Goal: Transaction & Acquisition: Obtain resource

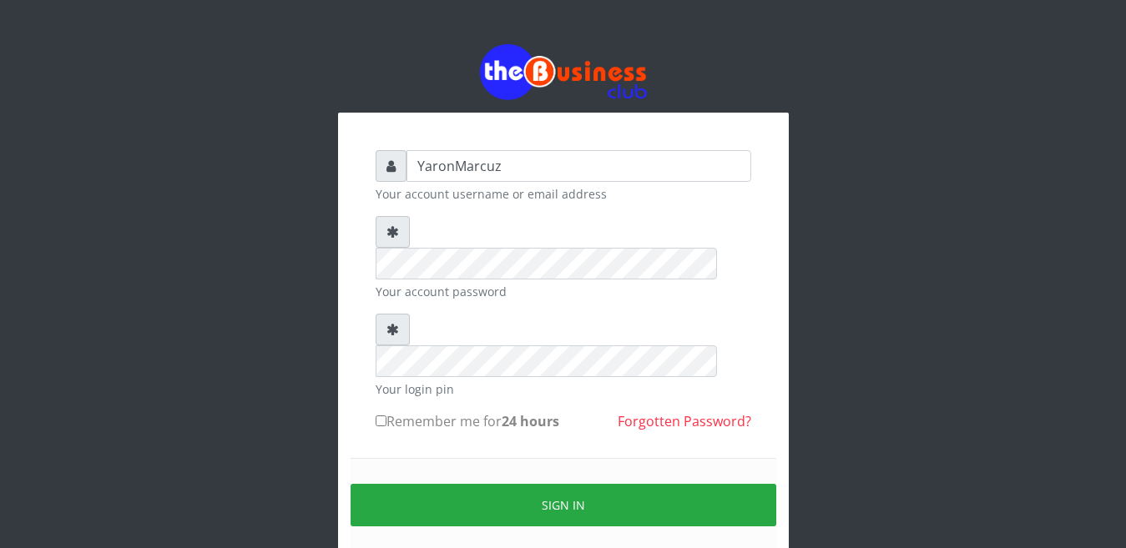
drag, startPoint x: 378, startPoint y: 358, endPoint x: 414, endPoint y: 409, distance: 62.3
click at [385, 412] on label "Remember me for 24 hours" at bounding box center [468, 422] width 184 height 20
click at [385, 416] on input "Remember me for 24 hours" at bounding box center [381, 421] width 11 height 11
checkbox input "true"
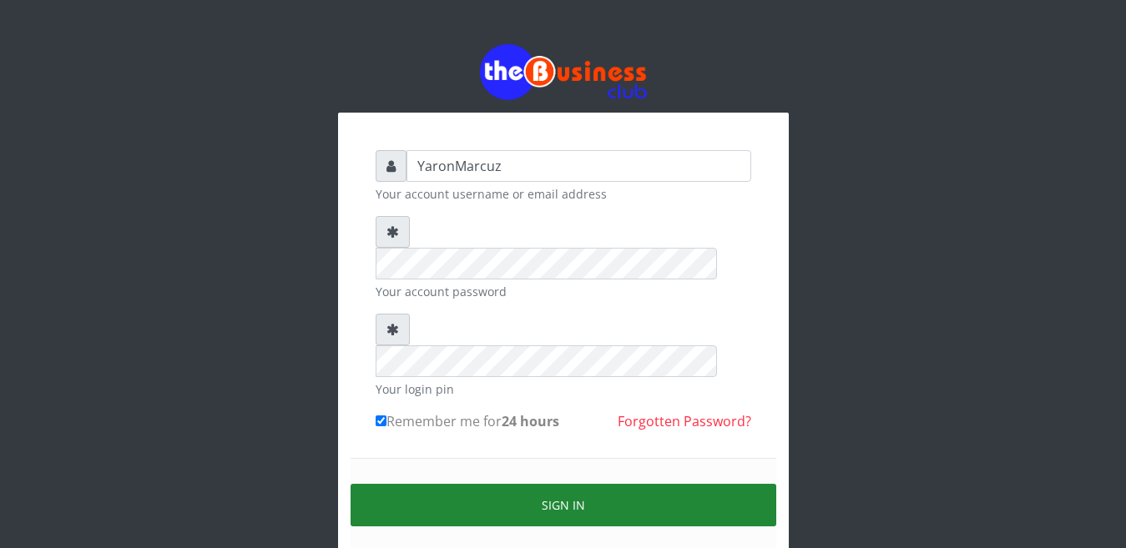
click at [440, 484] on button "Sign in" at bounding box center [564, 505] width 426 height 43
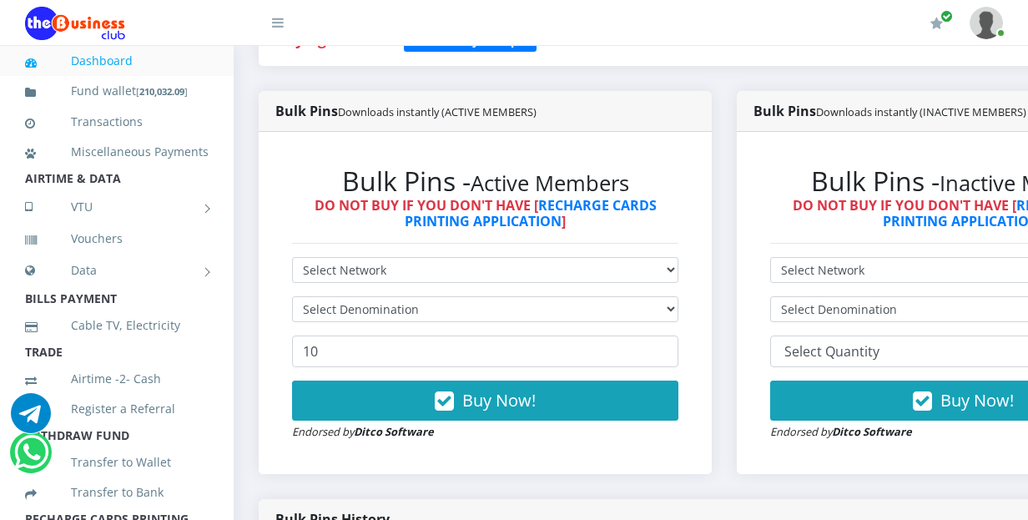
scroll to position [417, 0]
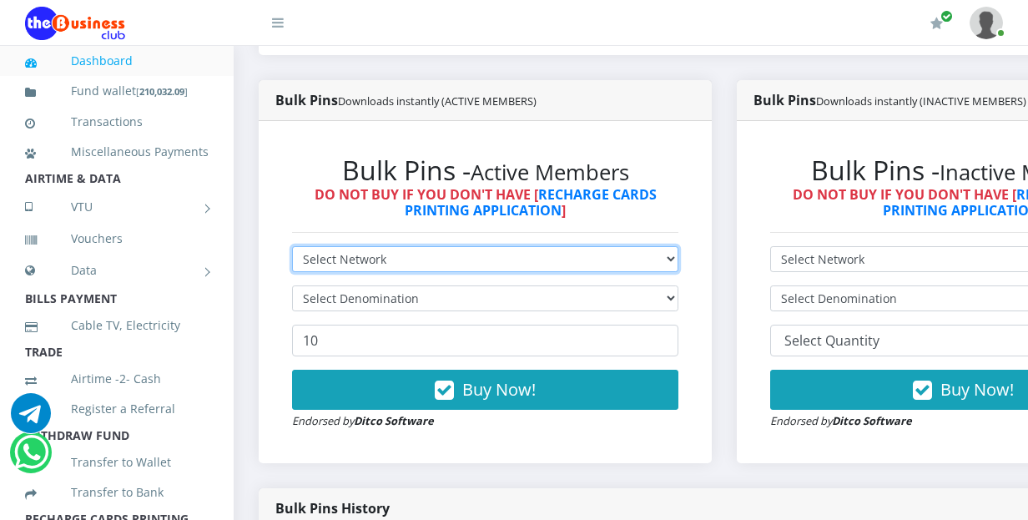
click at [563, 246] on select "Select Network MTN Globacom 9Mobile Airtel" at bounding box center [485, 259] width 386 height 26
select select "MTN"
click at [292, 246] on select "Select Network MTN Globacom 9Mobile Airtel" at bounding box center [485, 259] width 386 height 26
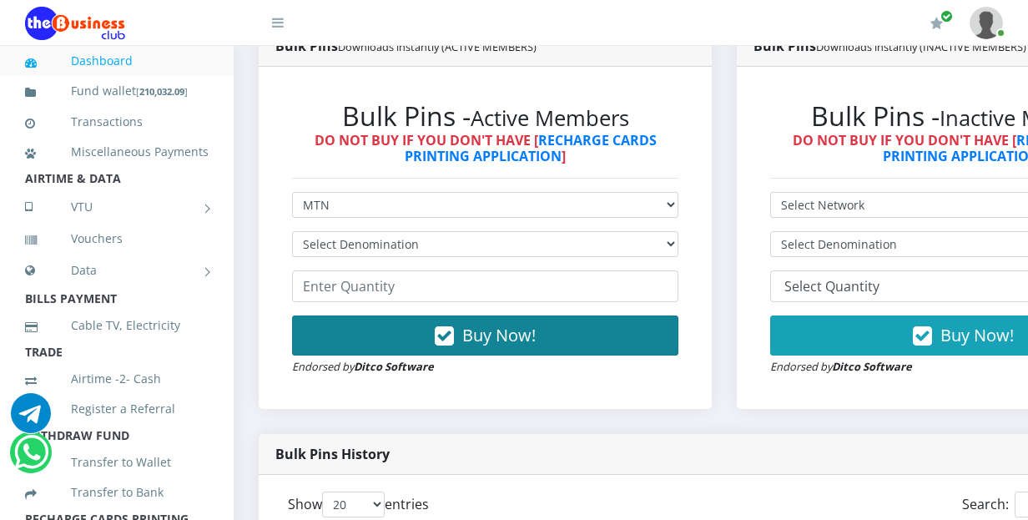
scroll to position [501, 0]
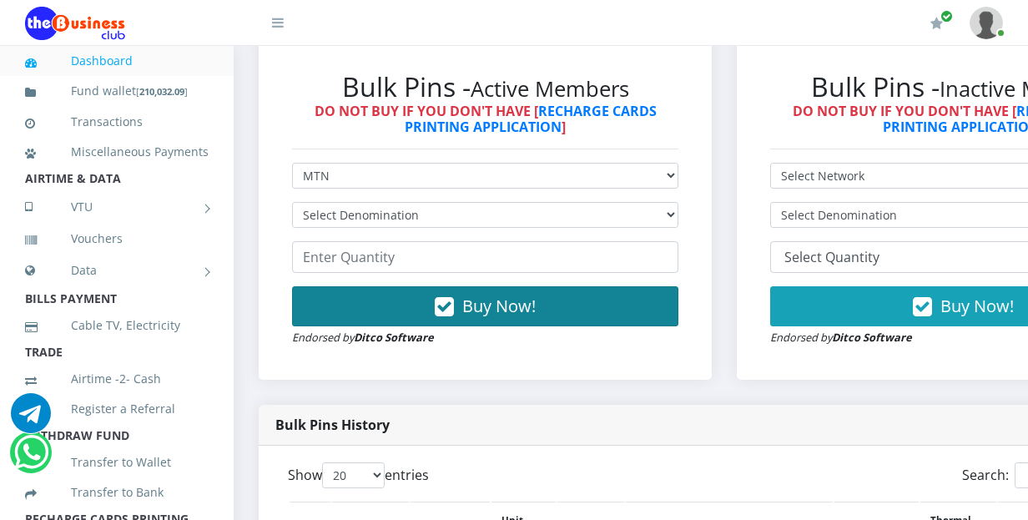
click at [411, 286] on button "Buy Now!" at bounding box center [485, 306] width 386 height 40
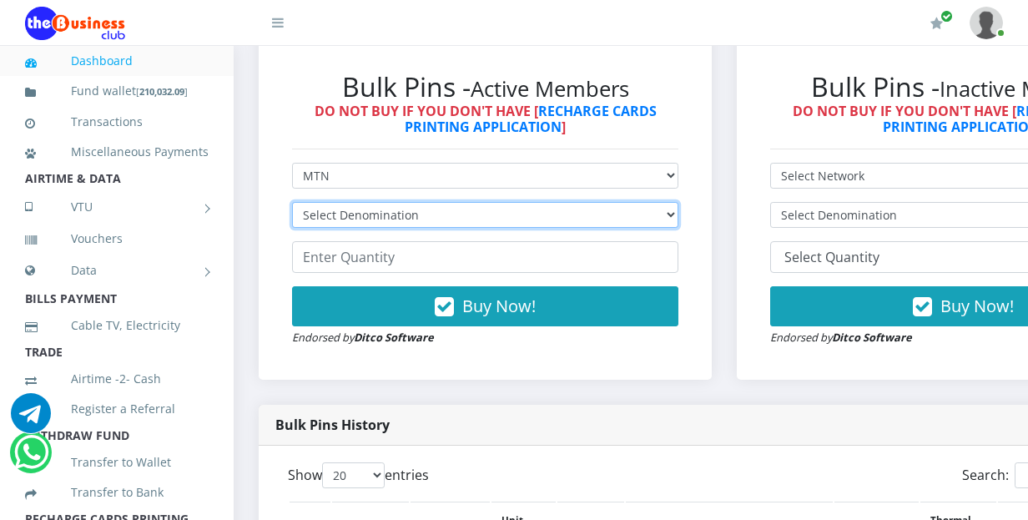
click at [449, 205] on select "Select Denomination MTN NGN100 - ₦96.99 MTN NGN200 - ₦193.98 MTN NGN400 - ₦387.…" at bounding box center [485, 215] width 386 height 26
select select "484.95-500"
click at [292, 202] on select "Select Denomination MTN NGN100 - ₦96.99 MTN NGN200 - ₦193.98 MTN NGN400 - ₦387.…" at bounding box center [485, 215] width 386 height 26
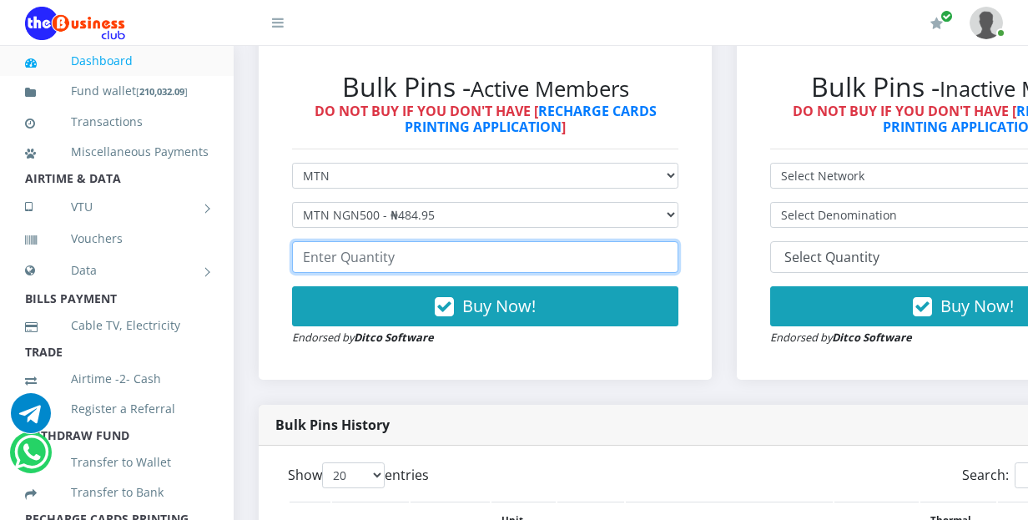
click at [397, 241] on input "number" at bounding box center [485, 257] width 386 height 32
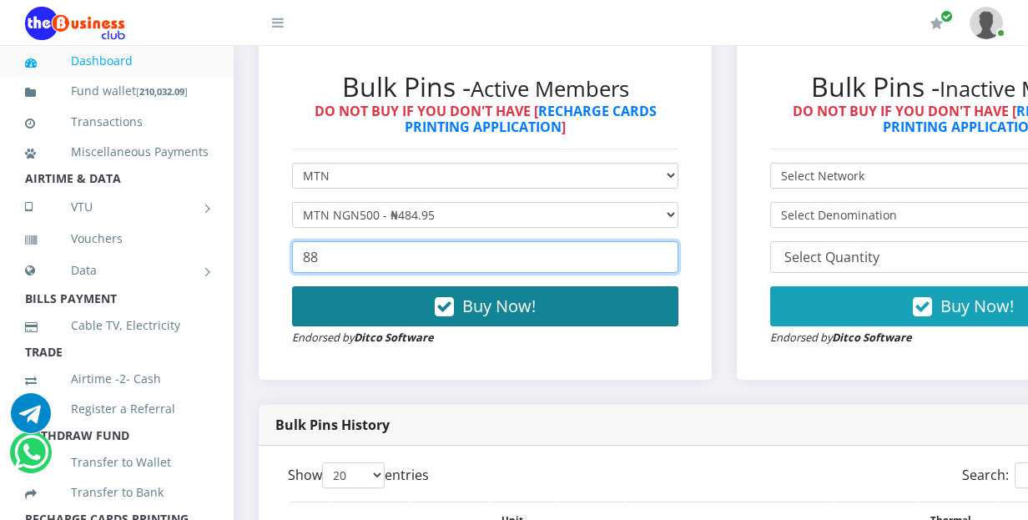
type input "8"
type input "88"
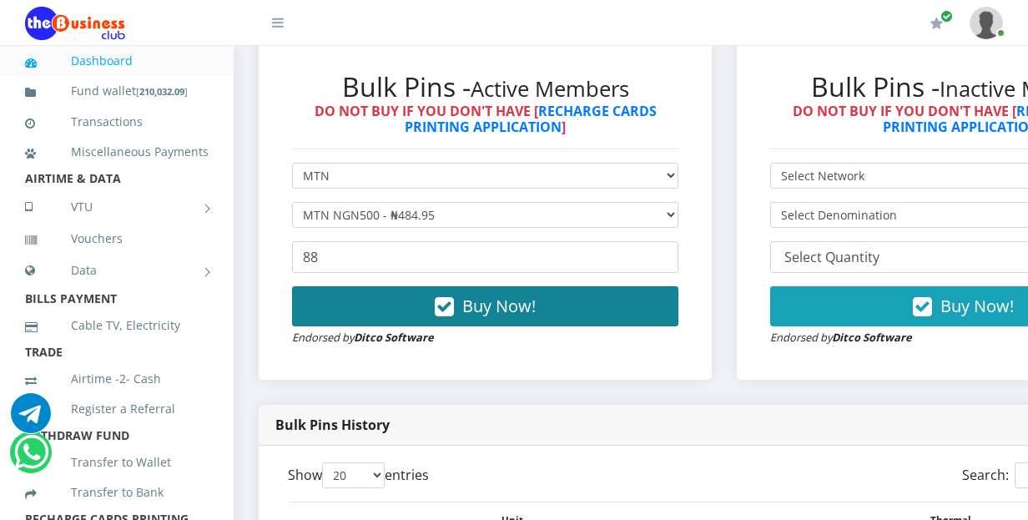
click at [413, 297] on button "Buy Now!" at bounding box center [485, 306] width 386 height 40
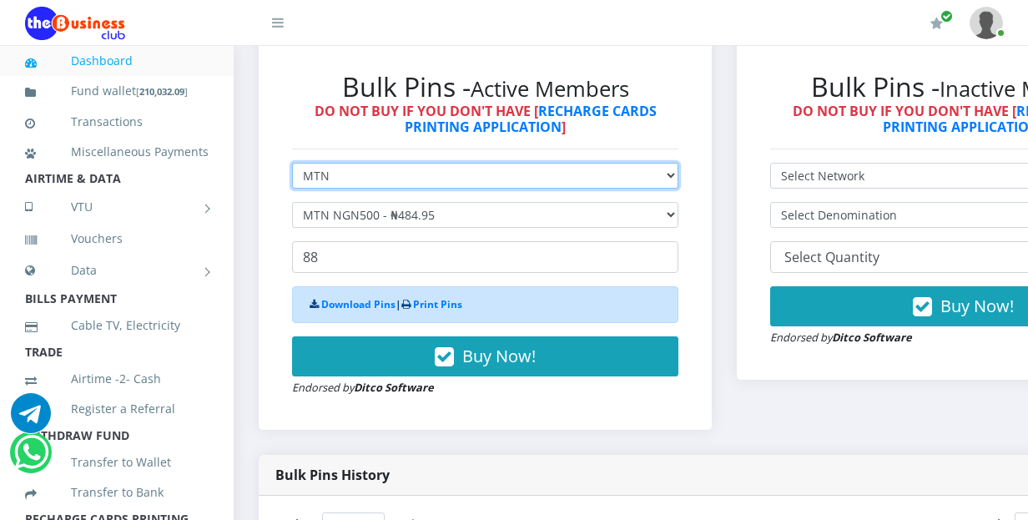
click at [397, 167] on select "Select Network MTN Globacom 9Mobile Airtel" at bounding box center [485, 176] width 386 height 26
select select "Airtel"
click at [292, 163] on select "Select Network MTN Globacom 9Mobile Airtel" at bounding box center [485, 176] width 386 height 26
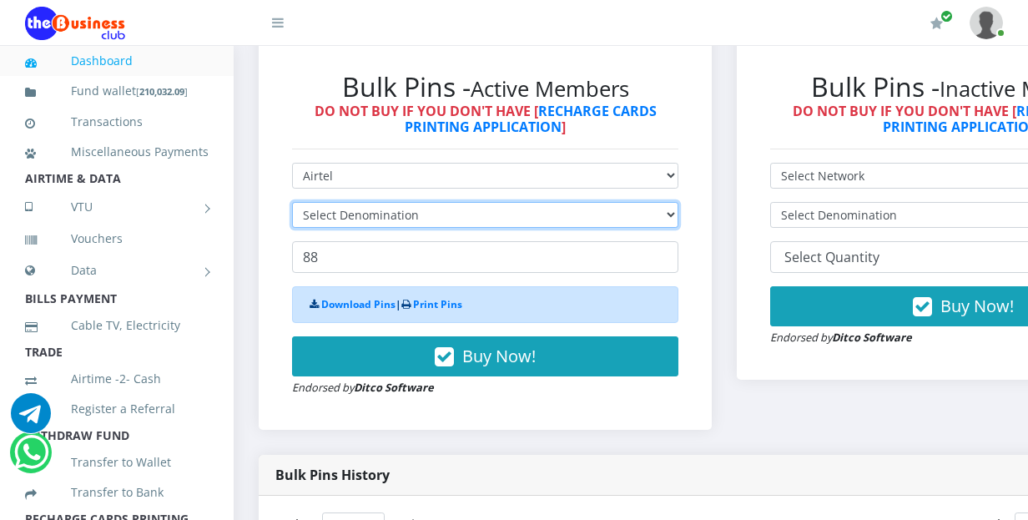
click at [380, 202] on select "Select Denomination" at bounding box center [485, 215] width 386 height 26
select select "481.9-500"
click at [292, 202] on select "Select Denomination Airtel NGN100 - ₦96.38 Airtel NGN200 - ₦192.76 Airtel NGN50…" at bounding box center [485, 215] width 386 height 26
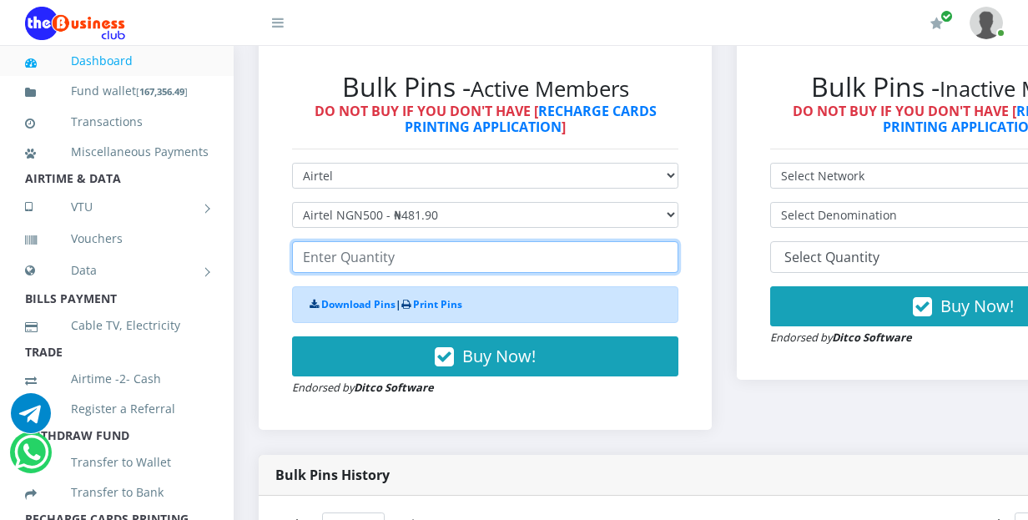
click at [357, 245] on input "number" at bounding box center [485, 257] width 386 height 32
type input "44"
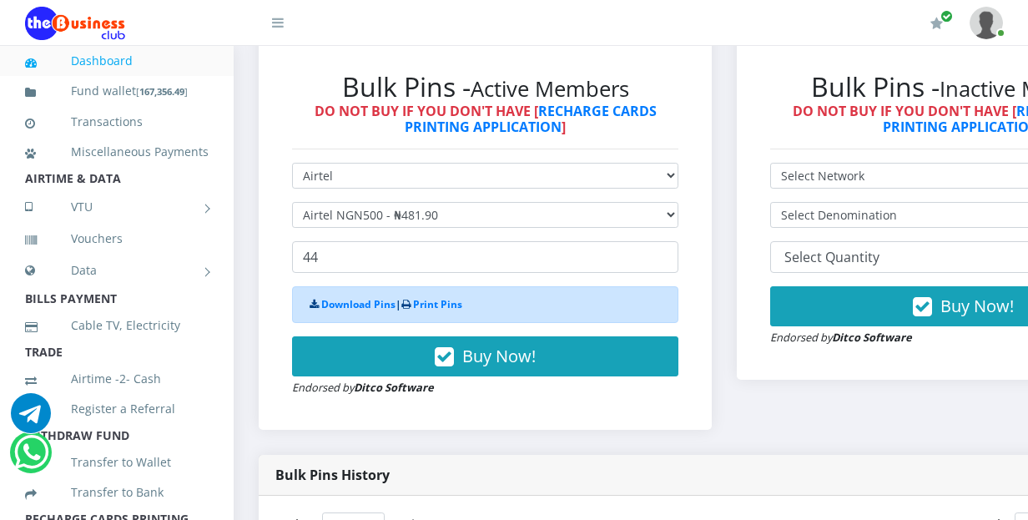
click at [371, 352] on button "Buy Now!" at bounding box center [485, 356] width 386 height 40
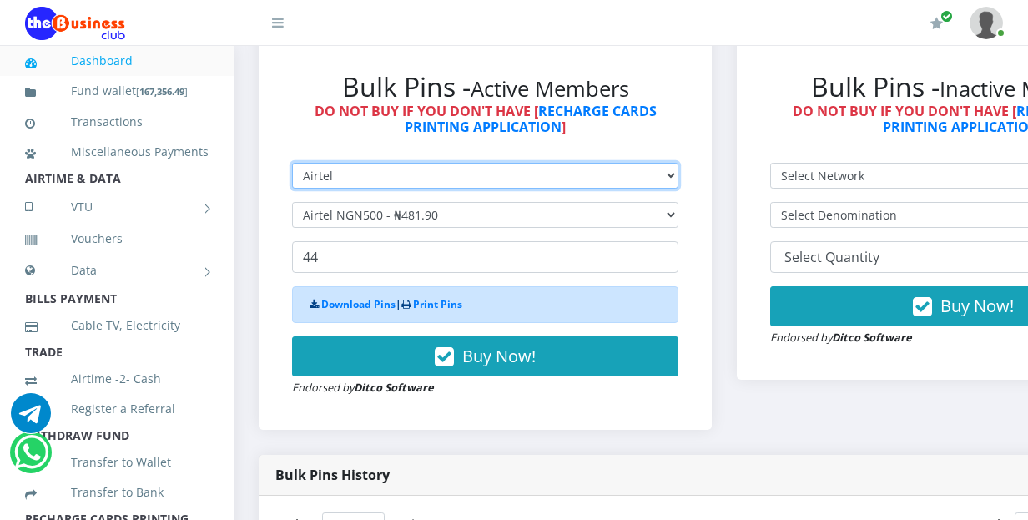
click at [398, 169] on select "Select Network MTN Globacom 9Mobile Airtel" at bounding box center [485, 176] width 386 height 26
click at [292, 163] on select "Select Network MTN Globacom 9Mobile Airtel" at bounding box center [485, 176] width 386 height 26
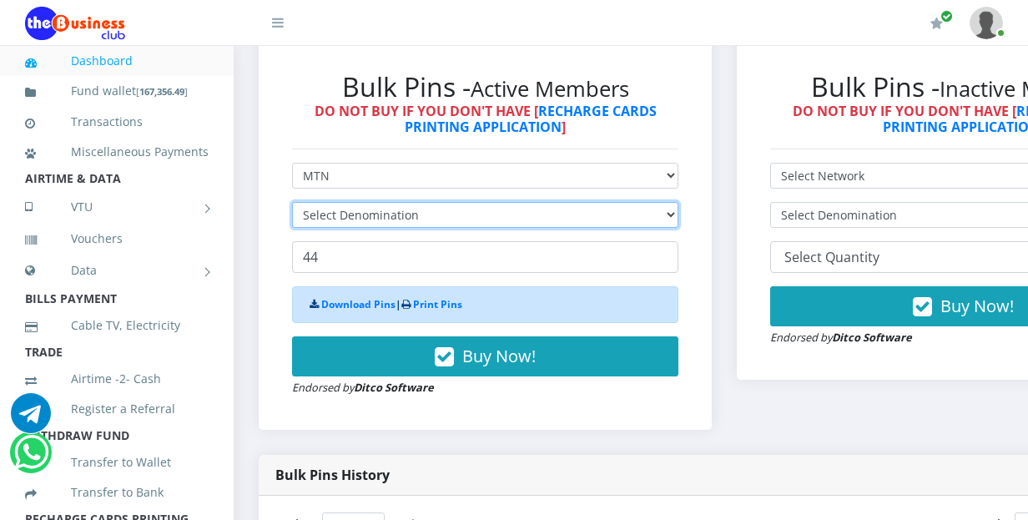
click at [380, 202] on select "Select Denomination" at bounding box center [485, 215] width 386 height 26
click at [379, 202] on select "Select Denomination" at bounding box center [485, 215] width 386 height 26
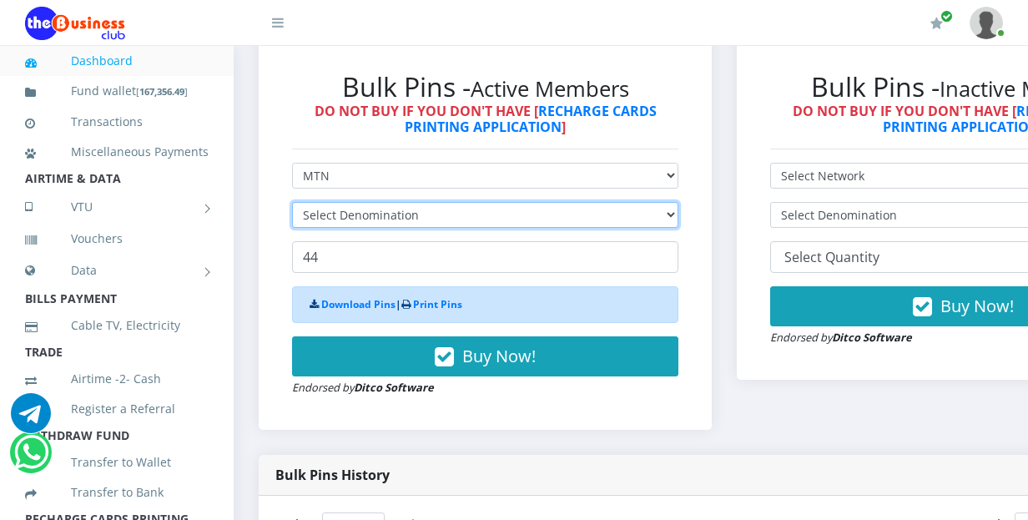
click at [379, 202] on select "Select Denomination" at bounding box center [485, 215] width 386 height 26
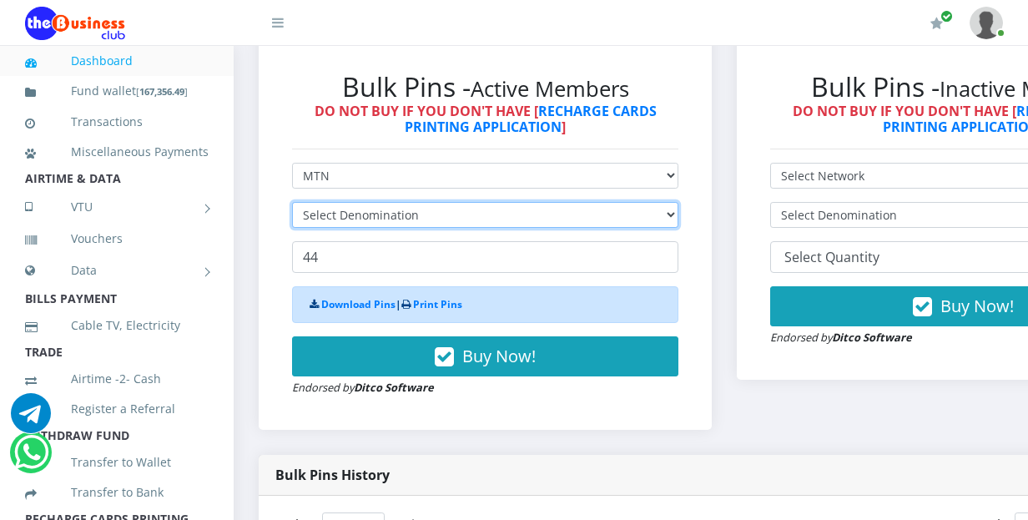
click at [379, 202] on select "Select Denomination" at bounding box center [485, 215] width 386 height 26
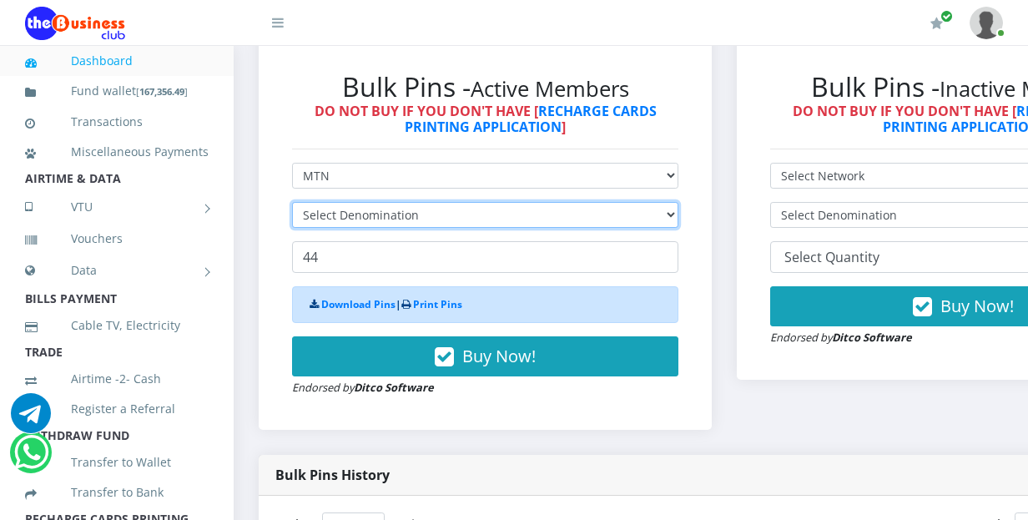
click at [379, 202] on select "Select Denomination" at bounding box center [485, 215] width 386 height 26
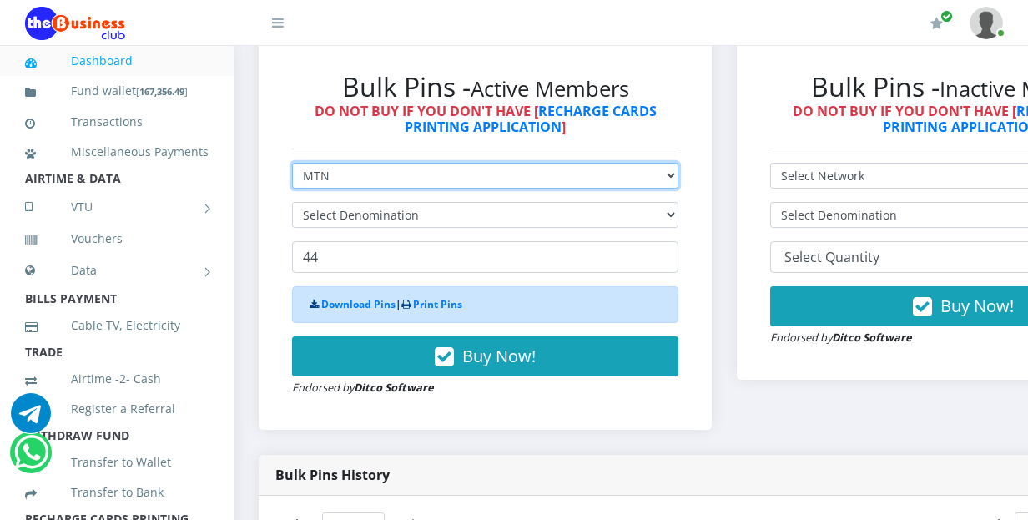
drag, startPoint x: 398, startPoint y: 158, endPoint x: 390, endPoint y: 163, distance: 9.7
click at [398, 163] on select "Select Network MTN Globacom 9Mobile Airtel" at bounding box center [485, 176] width 386 height 26
click at [292, 163] on select "Select Network MTN Globacom 9Mobile Airtel" at bounding box center [485, 176] width 386 height 26
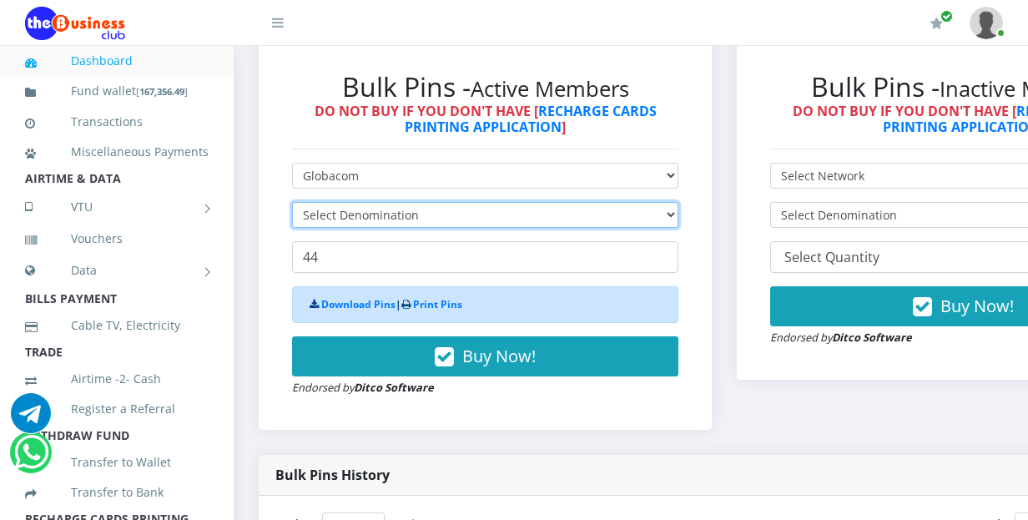
click at [368, 202] on select "Select Denomination" at bounding box center [485, 215] width 386 height 26
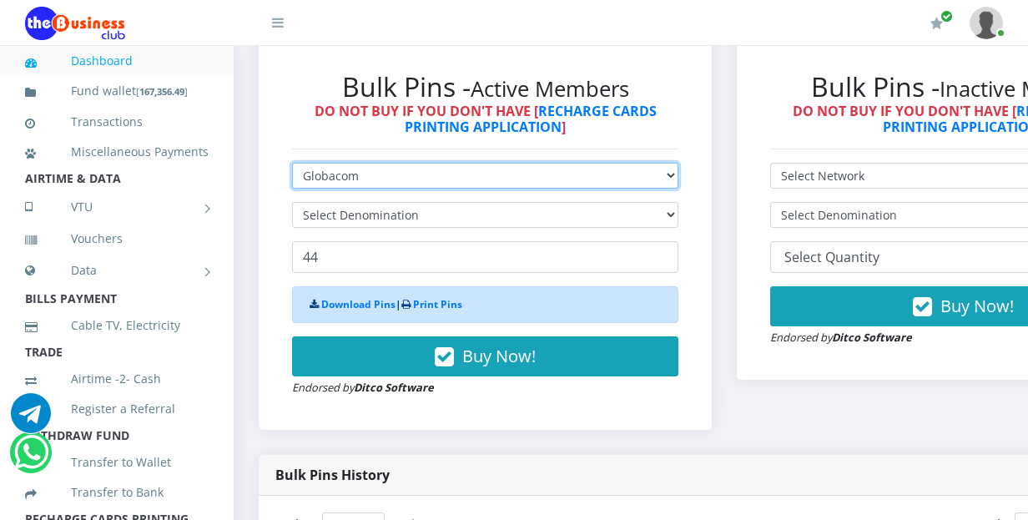
click at [402, 163] on select "Select Network MTN Globacom 9Mobile Airtel" at bounding box center [485, 176] width 386 height 26
select select "MTN"
click at [292, 163] on select "Select Network MTN Globacom 9Mobile Airtel" at bounding box center [485, 176] width 386 height 26
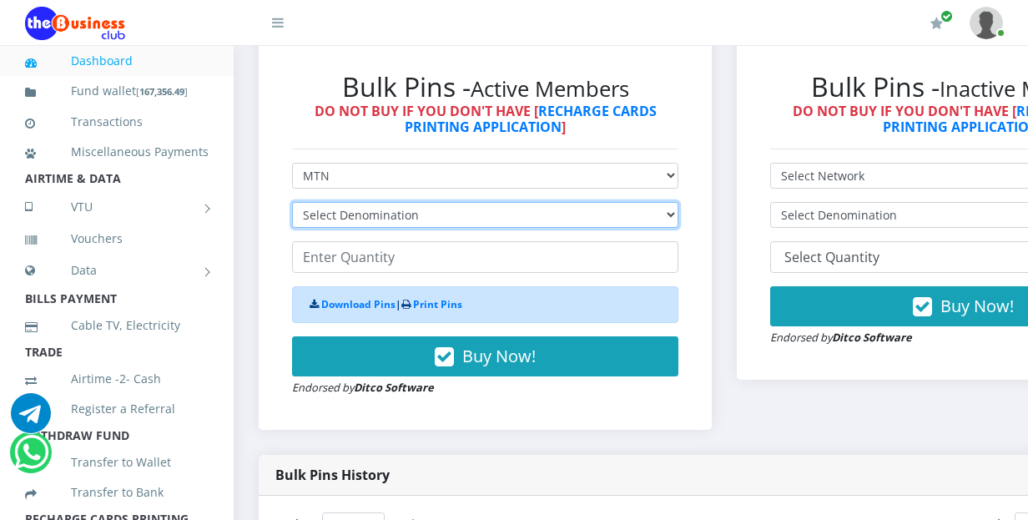
click at [371, 202] on select "Select Denomination MTN NGN100 - ₦96.99 MTN NGN200 - ₦193.98 MTN NGN400 - ₦387.…" at bounding box center [485, 215] width 386 height 26
select select "193.98-200"
click at [292, 202] on select "Select Denomination MTN NGN100 - ₦96.99 MTN NGN200 - ₦193.98 MTN NGN400 - ₦387.…" at bounding box center [485, 215] width 386 height 26
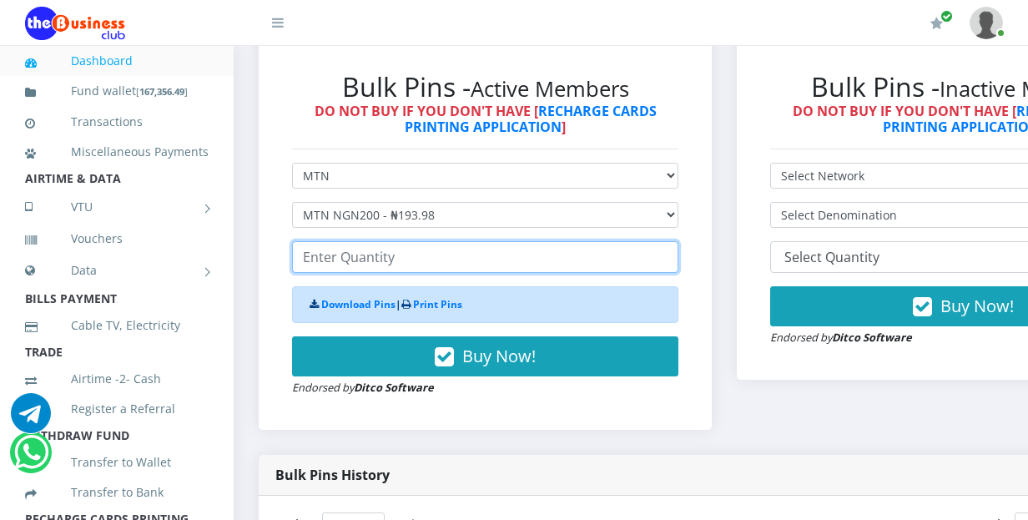
click at [348, 241] on input "number" at bounding box center [485, 257] width 386 height 32
type input "440"
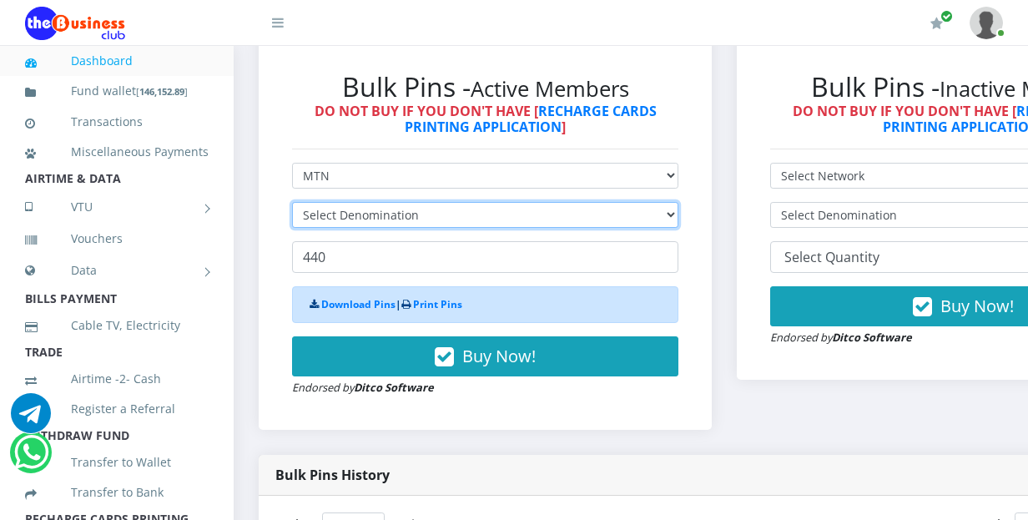
click at [403, 202] on select "Select Denomination Glo NGN100 - ₦96.55 Glo NGN200 - ₦193.10 Glo NGN500 - ₦482.…" at bounding box center [485, 215] width 386 height 26
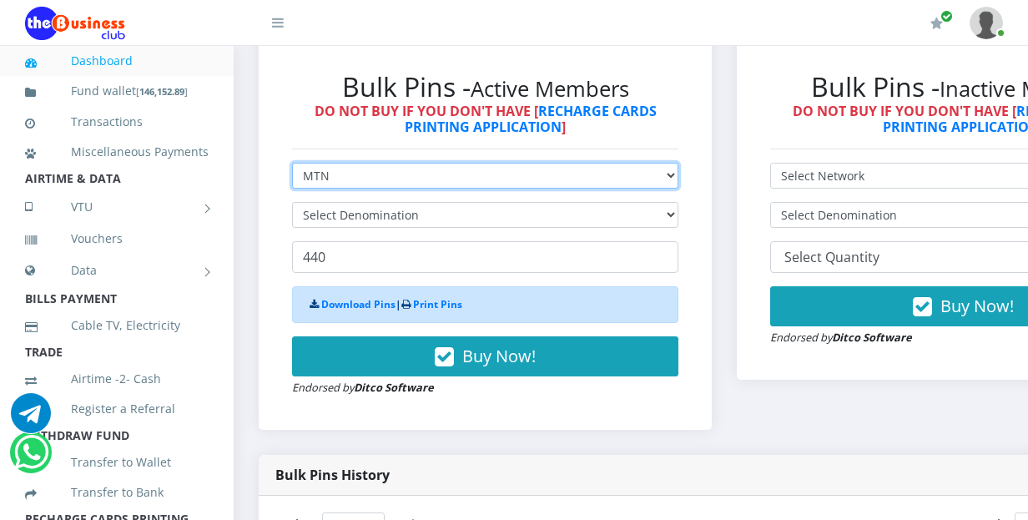
click at [366, 163] on select "Select Network MTN Globacom 9Mobile Airtel" at bounding box center [485, 176] width 386 height 26
click at [292, 163] on select "Select Network MTN Globacom 9Mobile Airtel" at bounding box center [485, 176] width 386 height 26
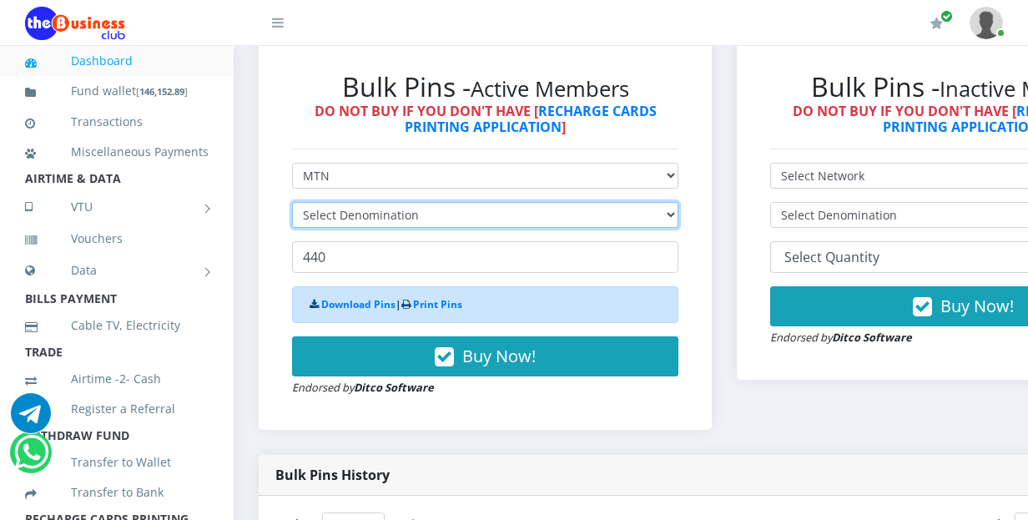
click at [346, 202] on select "Select Denomination Glo NGN100 - ₦96.55 Glo NGN200 - ₦193.10 Glo NGN500 - ₦482.…" at bounding box center [485, 215] width 386 height 26
click at [292, 202] on select "Select Denomination Glo NGN100 - ₦96.55 Glo NGN200 - ₦193.10 Glo NGN500 - ₦482.…" at bounding box center [485, 215] width 386 height 26
click at [365, 202] on select "Select Denomination Glo NGN100 - ₦96.55 Glo NGN200 - ₦193.10 Glo NGN500 - ₦482.…" at bounding box center [485, 215] width 386 height 26
select select "96.55-100"
click at [292, 202] on select "Select Denomination Glo NGN100 - ₦96.55 Glo NGN200 - ₦193.10 Glo NGN500 - ₦482.…" at bounding box center [485, 215] width 386 height 26
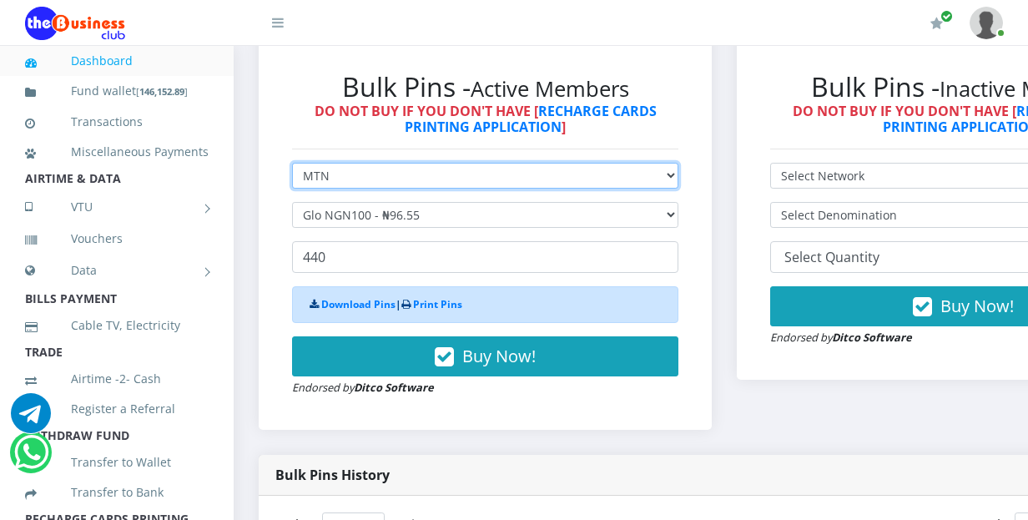
click at [369, 163] on select "Select Network MTN Globacom 9Mobile Airtel" at bounding box center [485, 176] width 386 height 26
click at [292, 163] on select "Select Network MTN Globacom 9Mobile Airtel" at bounding box center [485, 176] width 386 height 26
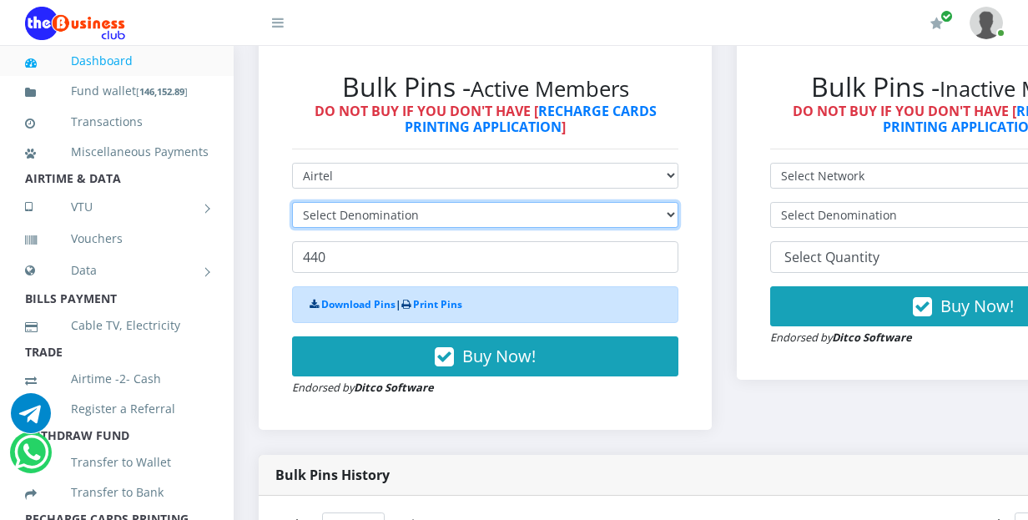
click at [357, 202] on select "Select Denomination" at bounding box center [485, 215] width 386 height 26
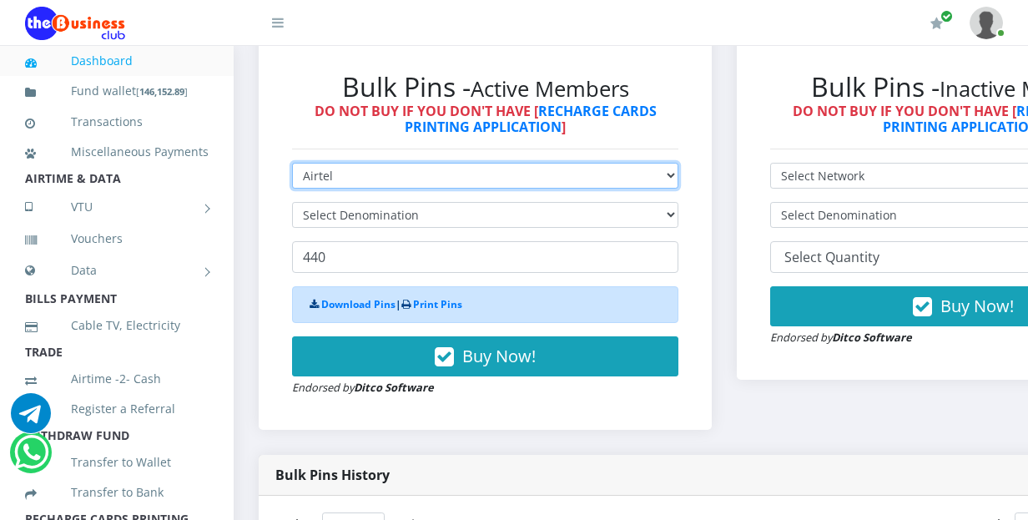
click at [359, 163] on select "Select Network MTN Globacom 9Mobile Airtel" at bounding box center [485, 176] width 386 height 26
drag, startPoint x: 359, startPoint y: 162, endPoint x: 349, endPoint y: 172, distance: 14.2
click at [359, 163] on select "Select Network MTN Globacom 9Mobile Airtel" at bounding box center [485, 176] width 386 height 26
click at [346, 163] on select "Select Network MTN Globacom 9Mobile Airtel" at bounding box center [485, 176] width 386 height 26
select select "MTN"
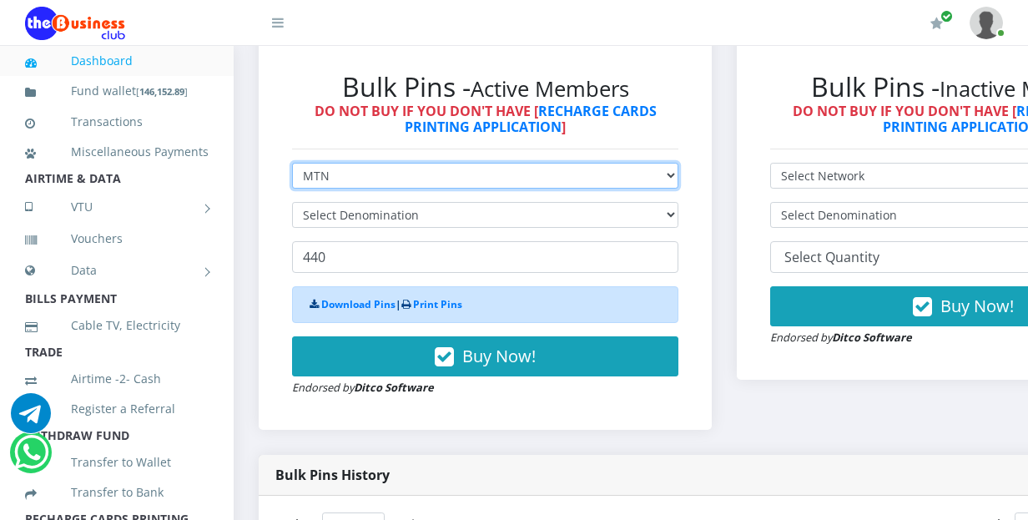
click at [292, 163] on select "Select Network MTN Globacom 9Mobile Airtel" at bounding box center [485, 176] width 386 height 26
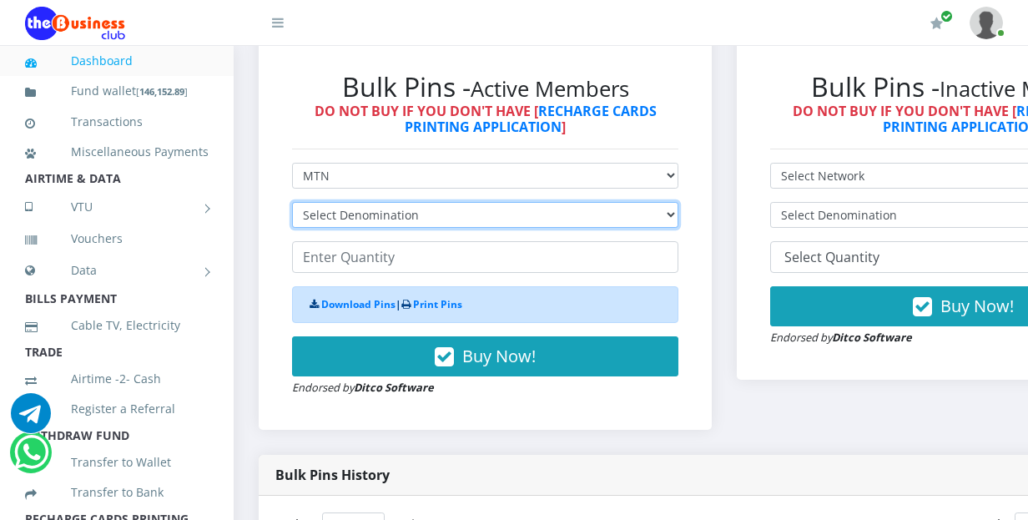
click at [349, 202] on select "Select Denomination MTN NGN100 - ₦96.99 MTN NGN200 - ₦193.98 MTN NGN400 - ₦387.…" at bounding box center [485, 215] width 386 height 26
select select "193.98-200"
click at [292, 202] on select "Select Denomination MTN NGN100 - ₦96.99 MTN NGN200 - ₦193.98 MTN NGN400 - ₦387.…" at bounding box center [485, 215] width 386 height 26
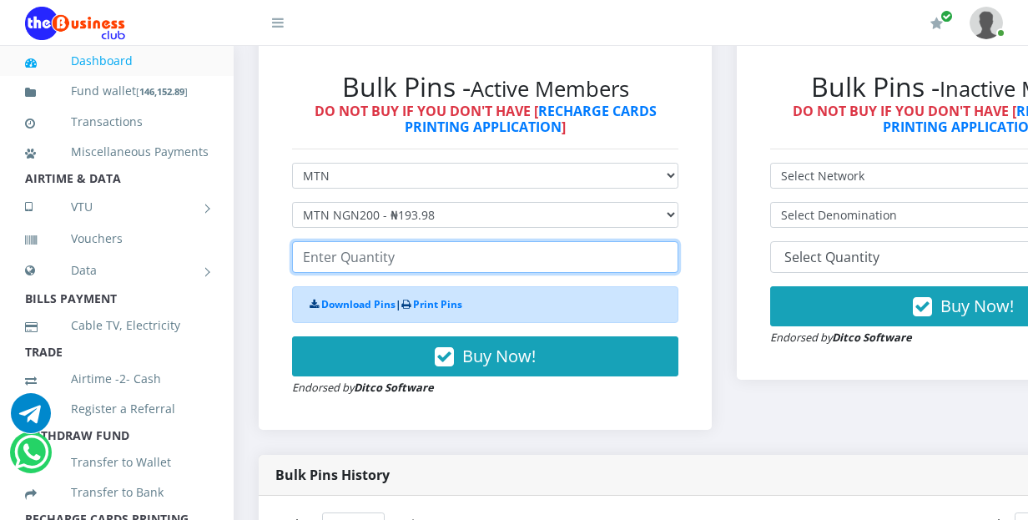
click at [335, 244] on input "number" at bounding box center [485, 257] width 386 height 32
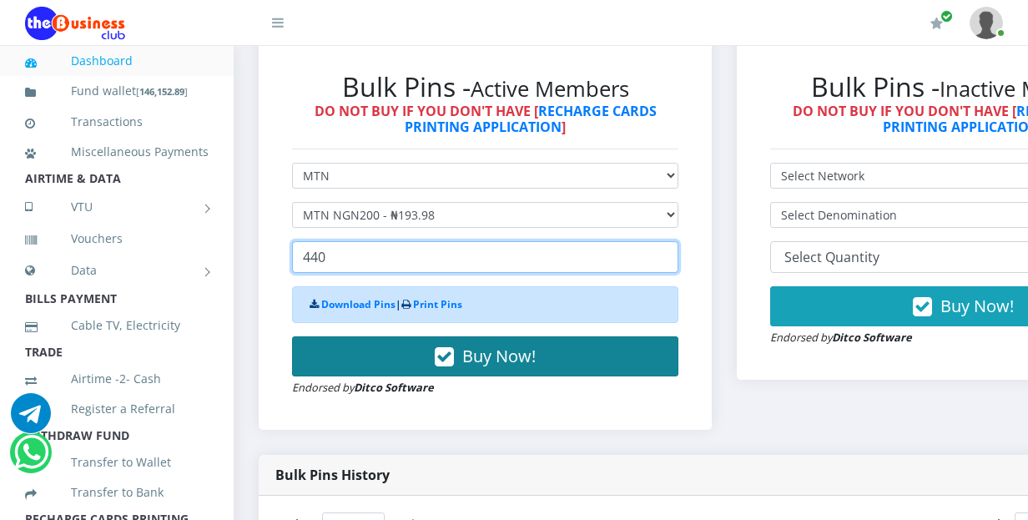
type input "440"
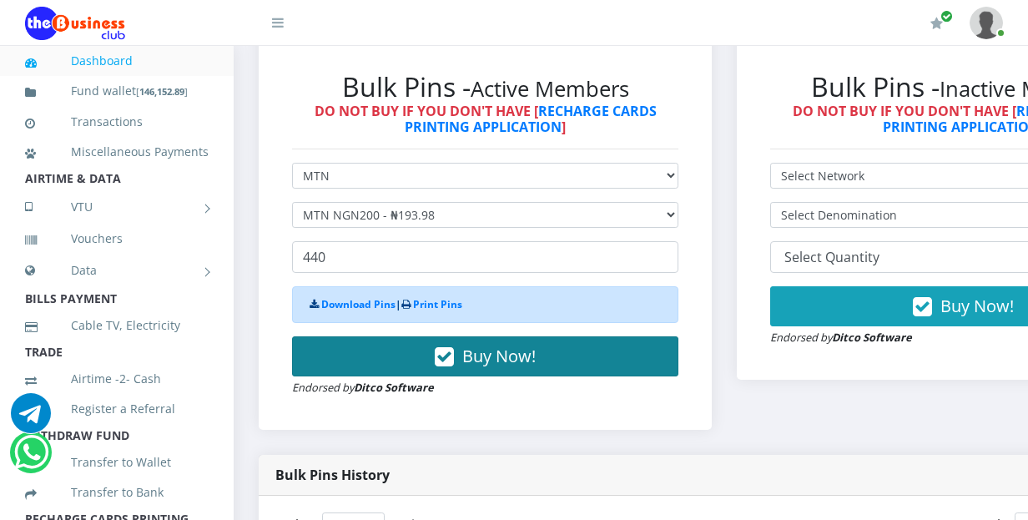
click at [375, 348] on button "Buy Now!" at bounding box center [485, 356] width 386 height 40
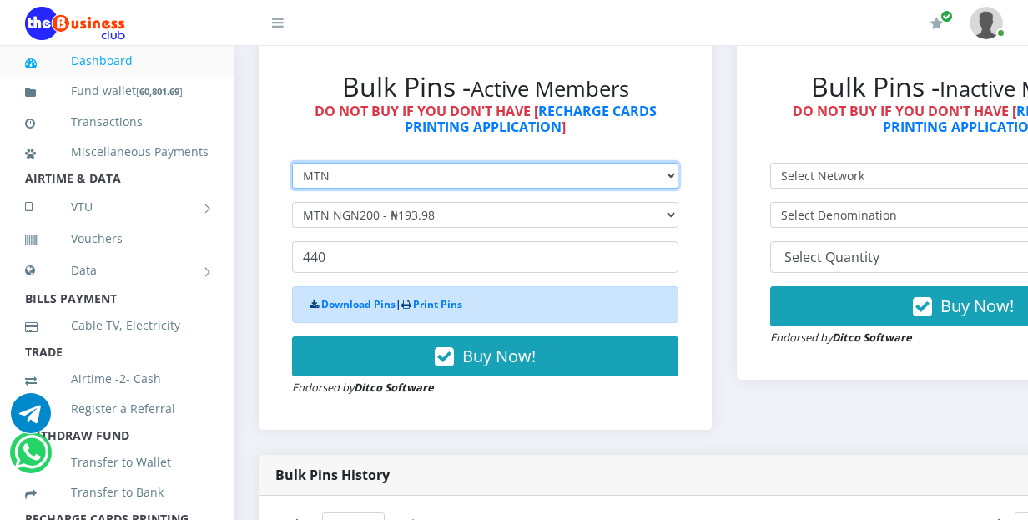
click at [396, 167] on select "Select Network MTN Globacom 9Mobile Airtel" at bounding box center [485, 176] width 386 height 26
select select "Airtel"
click at [292, 163] on select "Select Network MTN Globacom 9Mobile Airtel" at bounding box center [485, 176] width 386 height 26
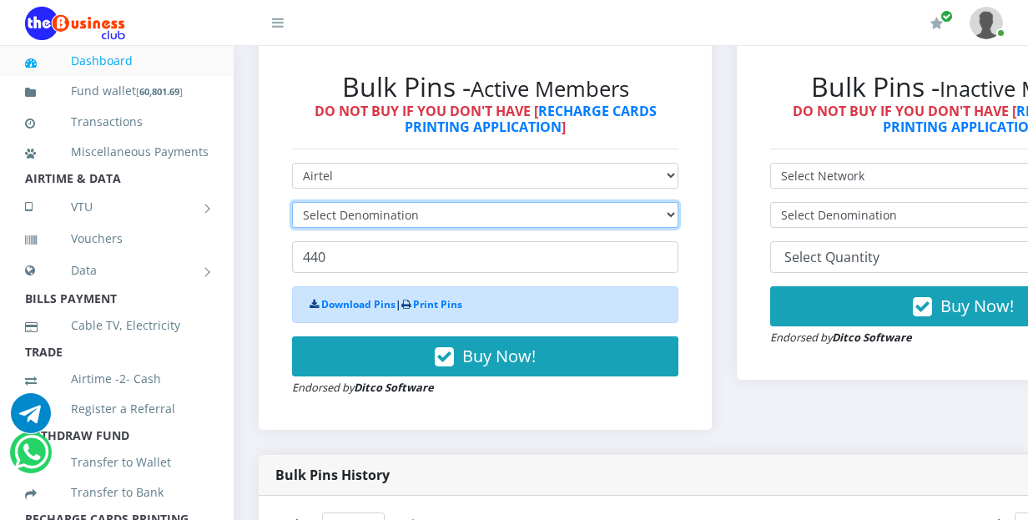
click at [395, 202] on select "Select Denomination" at bounding box center [485, 215] width 386 height 26
click at [530, 203] on select "Select Denomination" at bounding box center [485, 215] width 386 height 26
click at [528, 203] on select "Select Denomination" at bounding box center [485, 215] width 386 height 26
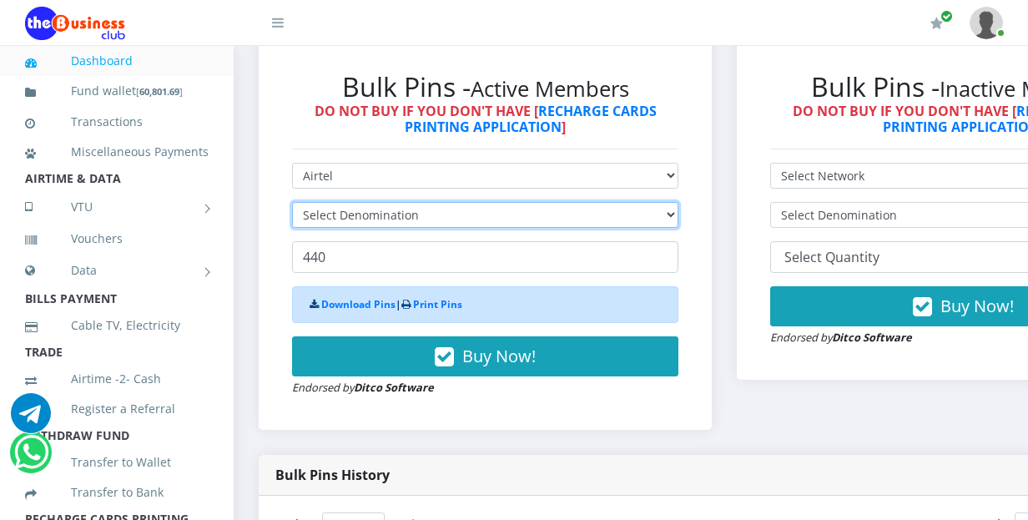
click at [528, 203] on select "Select Denomination" at bounding box center [485, 215] width 386 height 26
click at [527, 203] on select "Select Denomination" at bounding box center [485, 215] width 386 height 26
select select "192.76-200"
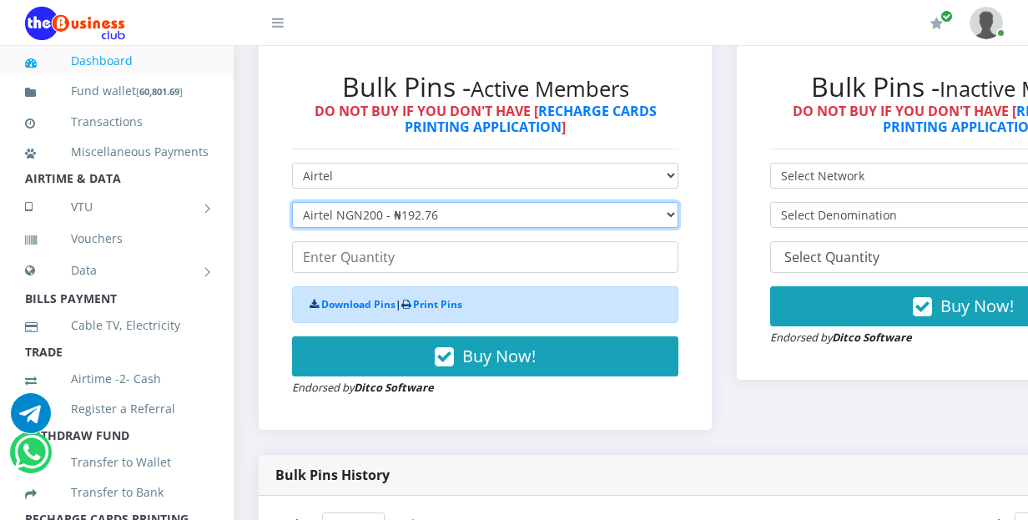
click at [292, 202] on select "Select Denomination Airtel NGN100 - ₦96.38 Airtel NGN200 - ₦192.76 Airtel NGN50…" at bounding box center [485, 215] width 386 height 26
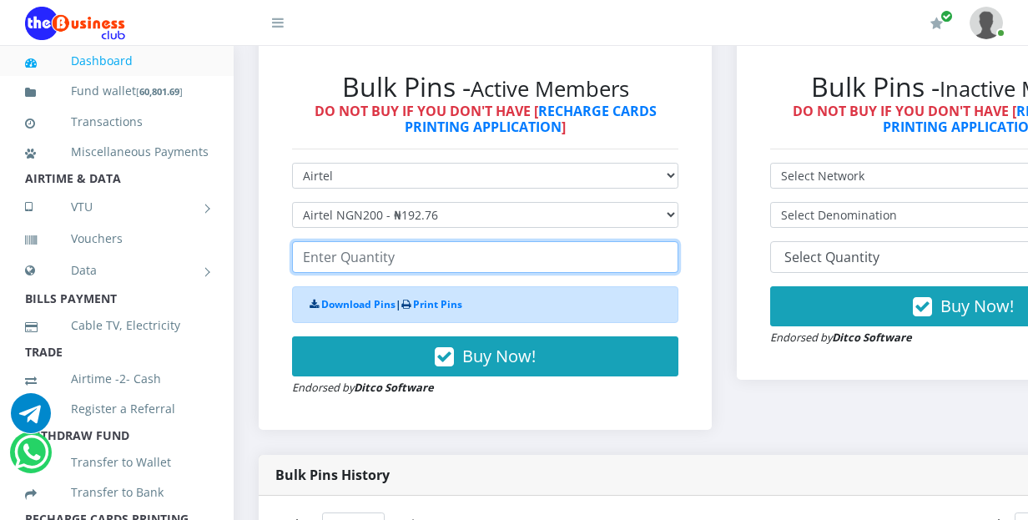
click at [364, 248] on input "number" at bounding box center [485, 257] width 386 height 32
click at [356, 241] on input "44" at bounding box center [485, 257] width 386 height 32
drag, startPoint x: 316, startPoint y: 244, endPoint x: 298, endPoint y: 244, distance: 17.5
click at [298, 244] on input "44" at bounding box center [485, 257] width 386 height 32
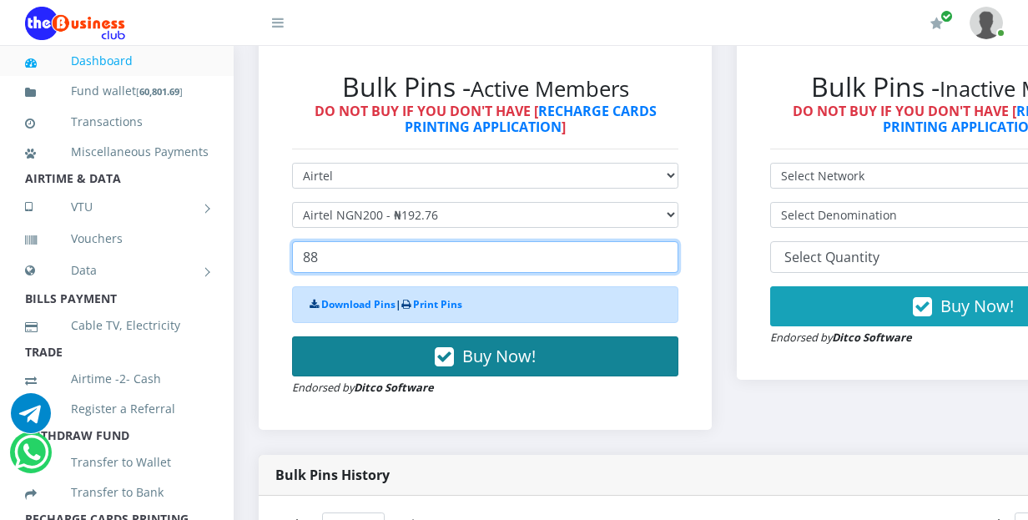
type input "88"
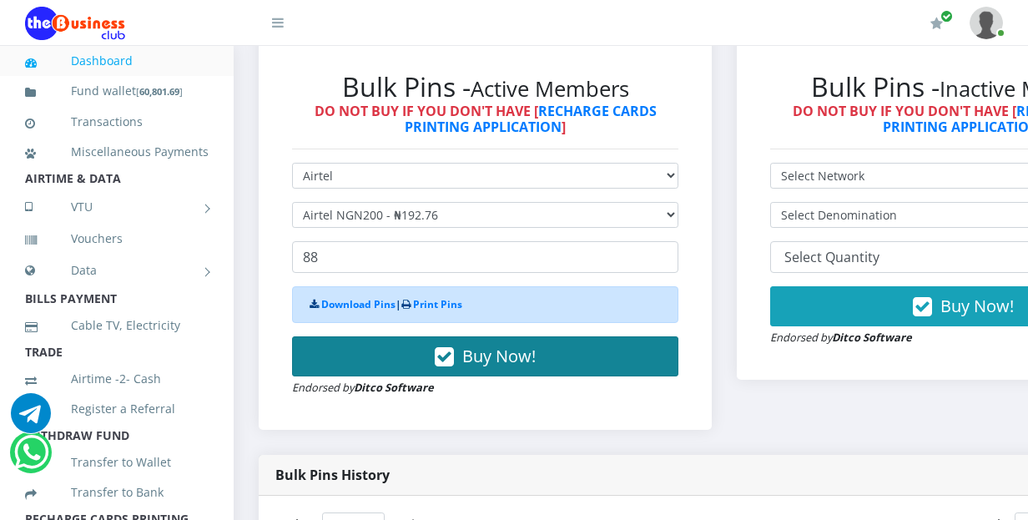
click at [393, 336] on button "Buy Now!" at bounding box center [485, 356] width 386 height 40
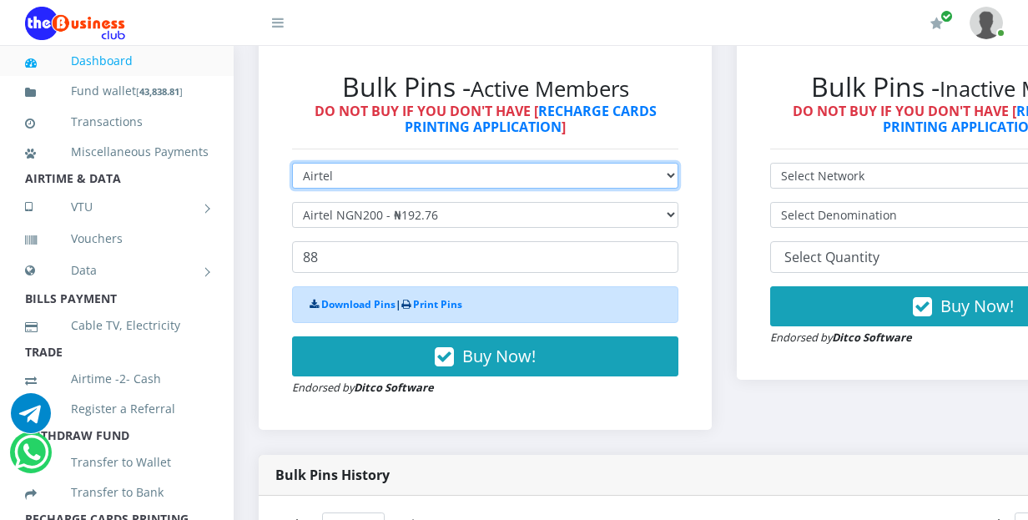
drag, startPoint x: 376, startPoint y: 159, endPoint x: 365, endPoint y: 171, distance: 15.9
click at [376, 163] on select "Select Network MTN Globacom 9Mobile Airtel" at bounding box center [485, 176] width 386 height 26
select select "MTN"
click at [292, 163] on select "Select Network MTN Globacom 9Mobile Airtel" at bounding box center [485, 176] width 386 height 26
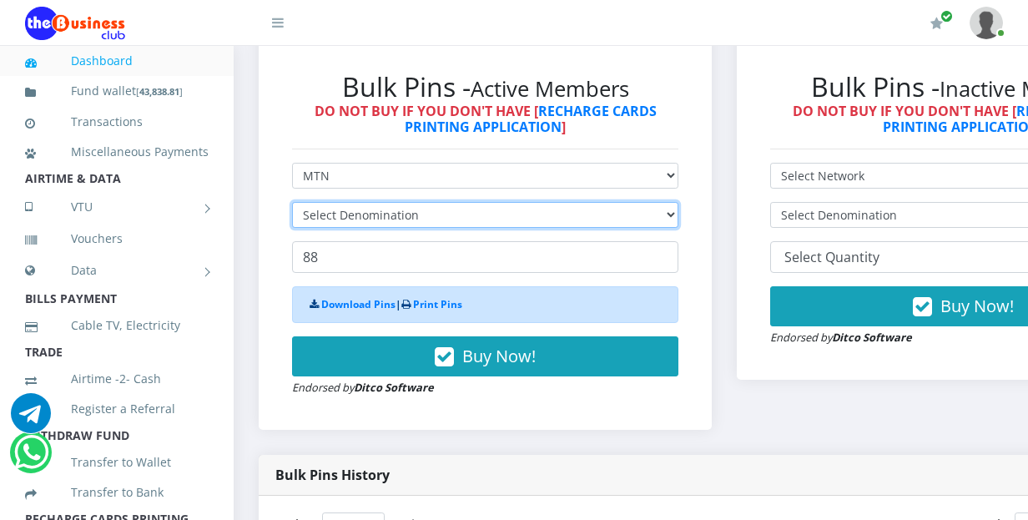
click at [366, 208] on select "Select Denomination" at bounding box center [485, 215] width 386 height 26
click at [372, 210] on select "Select Denomination" at bounding box center [485, 215] width 386 height 26
drag, startPoint x: 373, startPoint y: 210, endPoint x: 390, endPoint y: 190, distance: 25.4
click at [383, 202] on select "Select Denomination" at bounding box center [485, 215] width 386 height 26
click at [390, 202] on select "Select Denomination" at bounding box center [485, 215] width 386 height 26
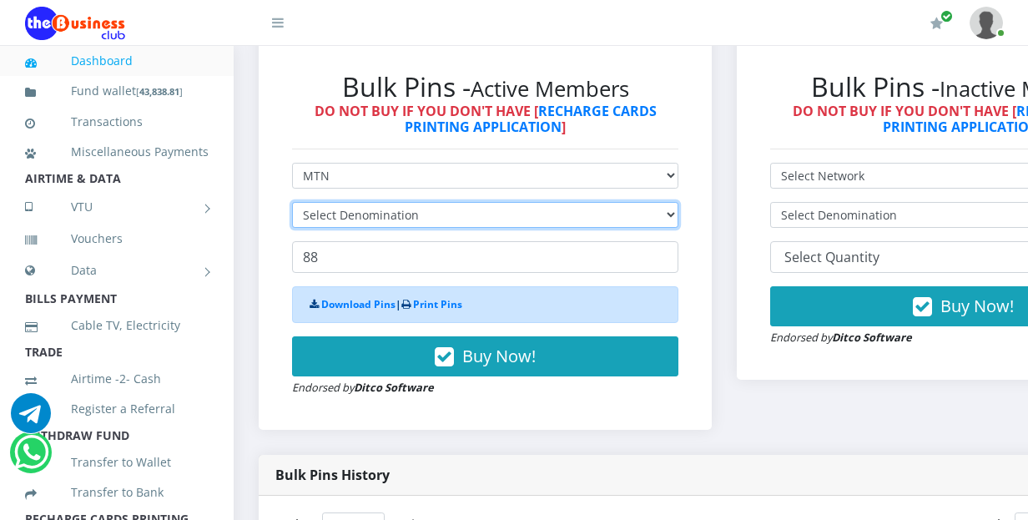
click at [418, 202] on select "Select Denomination" at bounding box center [485, 215] width 386 height 26
click at [425, 202] on select "Select Denomination" at bounding box center [485, 215] width 386 height 26
click at [592, 202] on select "Select Denomination" at bounding box center [485, 215] width 386 height 26
drag, startPoint x: 564, startPoint y: 208, endPoint x: 572, endPoint y: 202, distance: 9.5
click at [567, 206] on select "Select Denomination" at bounding box center [485, 215] width 386 height 26
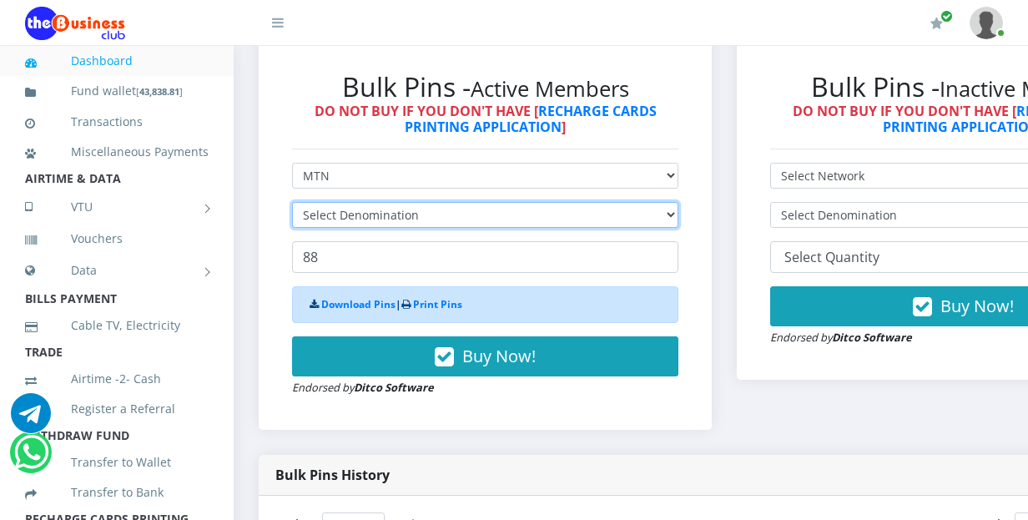
click at [573, 202] on select "Select Denomination" at bounding box center [485, 215] width 386 height 26
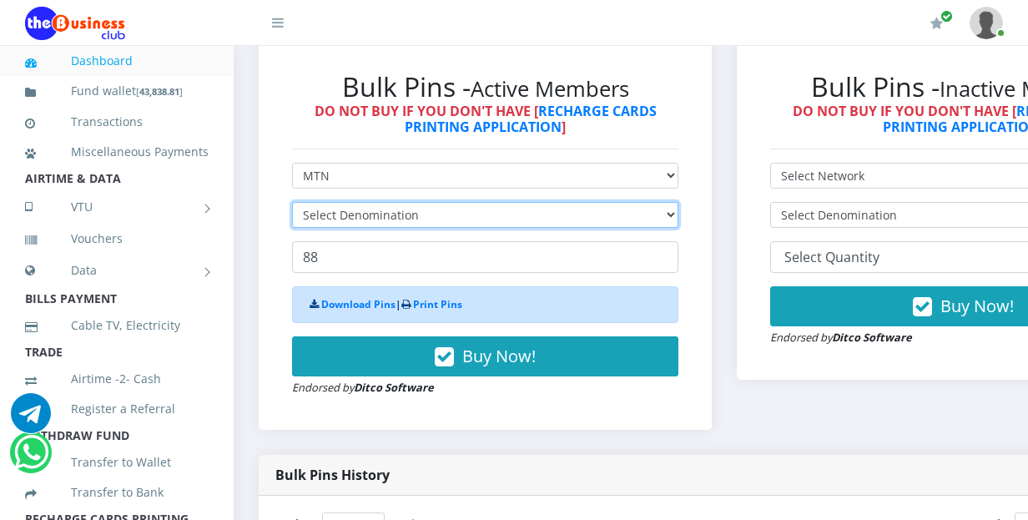
click at [573, 202] on select "Select Denomination" at bounding box center [485, 215] width 386 height 26
click at [596, 202] on select "Select Denomination" at bounding box center [485, 215] width 386 height 26
click at [594, 202] on select "Select Denomination" at bounding box center [485, 215] width 386 height 26
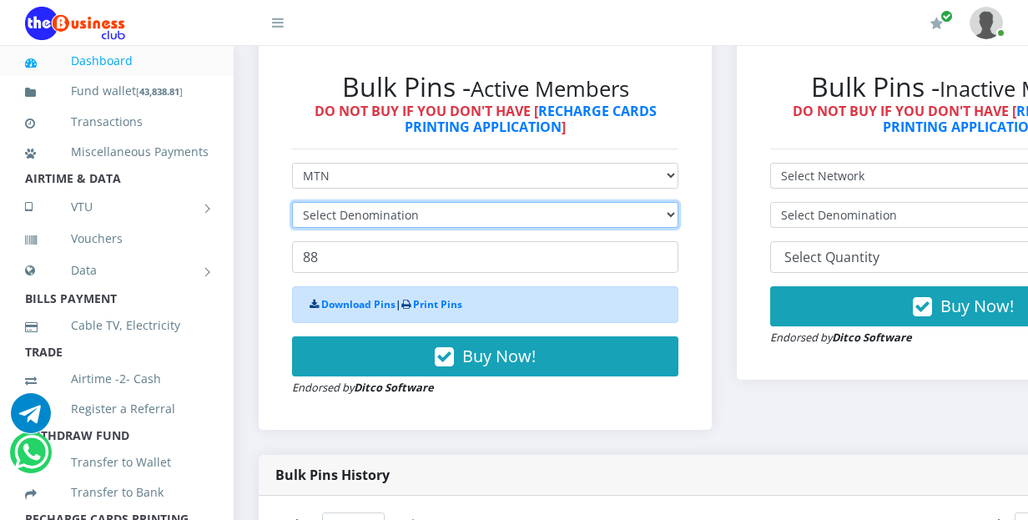
click at [594, 202] on select "Select Denomination" at bounding box center [485, 215] width 386 height 26
click at [595, 202] on select "Select Denomination" at bounding box center [485, 215] width 386 height 26
select select "96.99-100"
click at [292, 202] on select "Select Denomination MTN NGN100 - ₦96.99 MTN NGN200 - ₦193.98 MTN NGN400 - ₦387.…" at bounding box center [485, 215] width 386 height 26
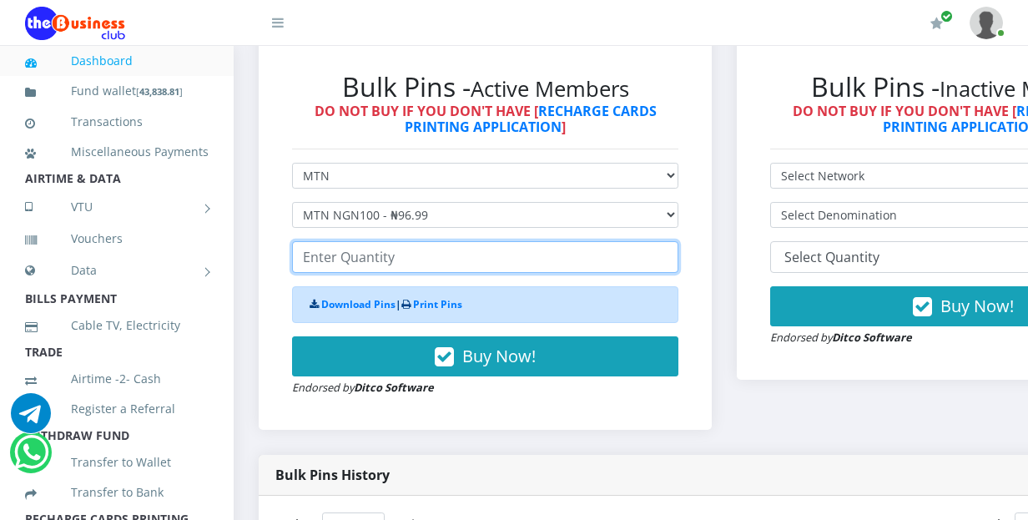
click at [356, 241] on input "number" at bounding box center [485, 257] width 386 height 32
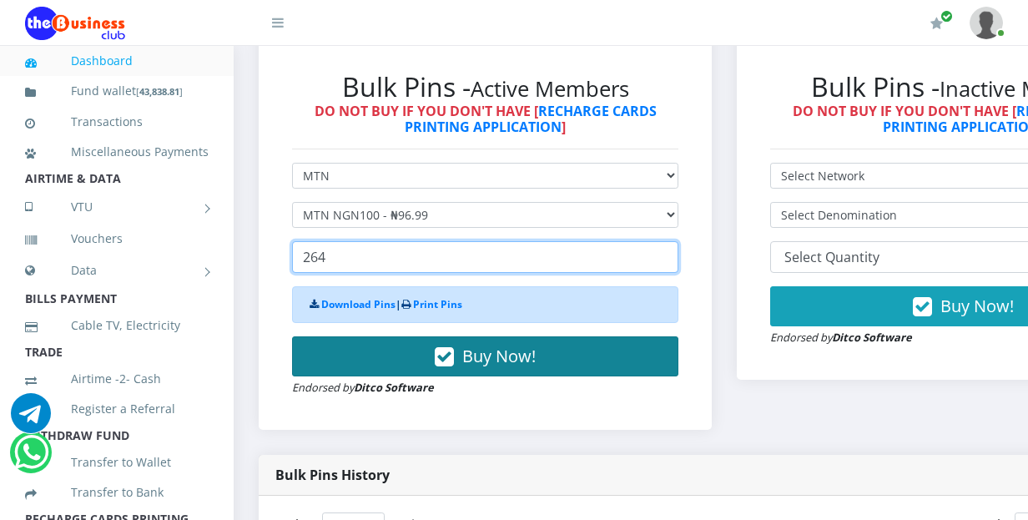
type input "264"
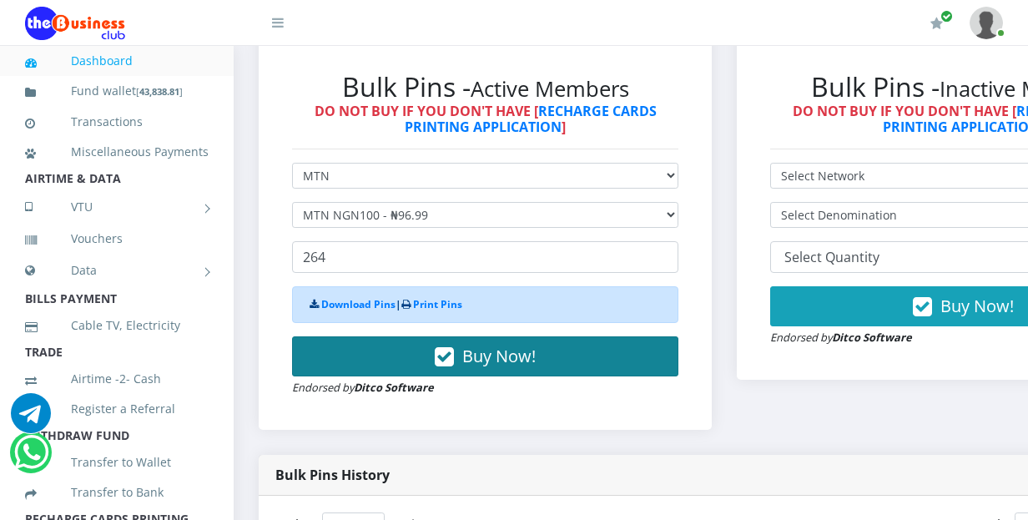
click at [376, 348] on button "Buy Now!" at bounding box center [485, 356] width 386 height 40
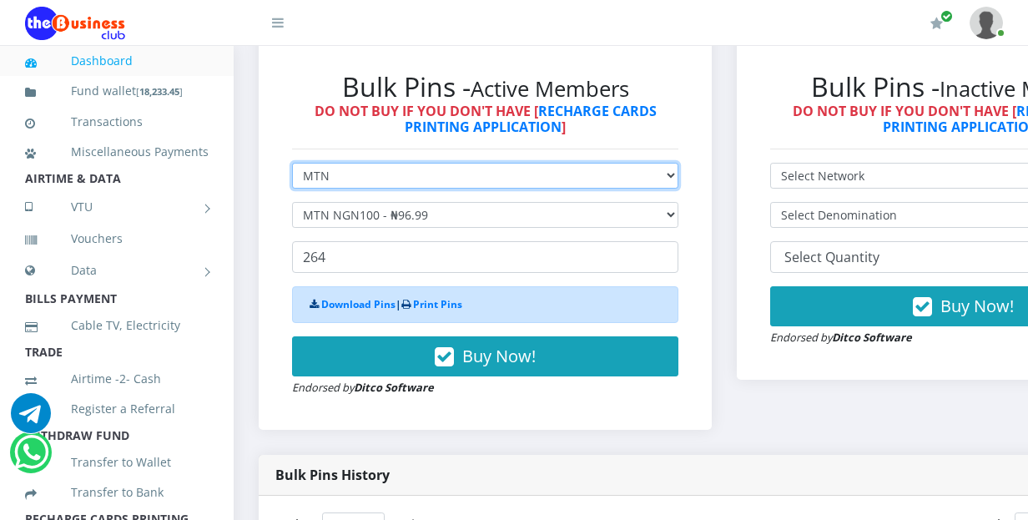
click at [340, 164] on select "Select Network MTN Globacom 9Mobile Airtel" at bounding box center [485, 176] width 386 height 26
select select "Airtel"
click at [292, 163] on select "Select Network MTN Globacom 9Mobile Airtel" at bounding box center [485, 176] width 386 height 26
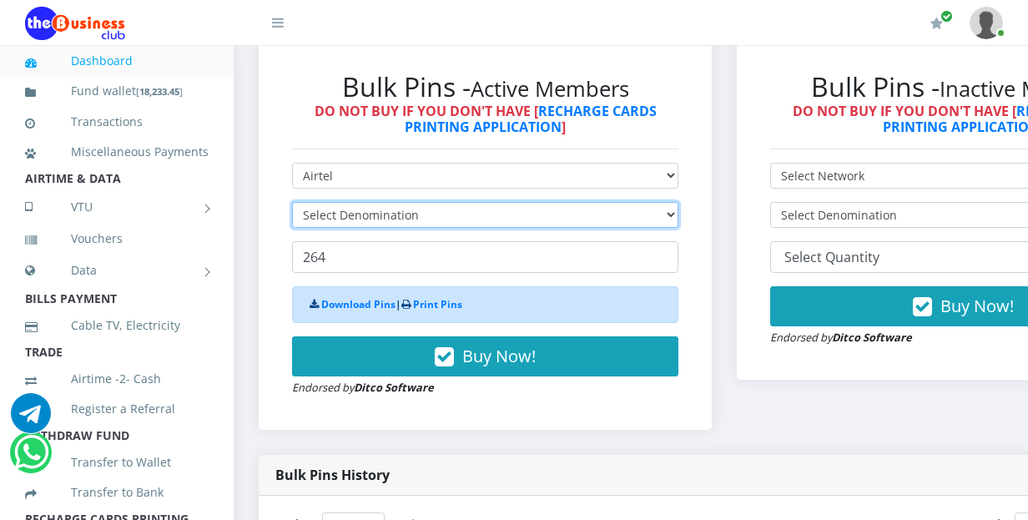
click at [350, 202] on select "Select Denomination" at bounding box center [485, 215] width 386 height 26
click at [470, 207] on select "Select Denomination" at bounding box center [485, 215] width 386 height 26
click at [473, 204] on select "Select Denomination" at bounding box center [485, 215] width 386 height 26
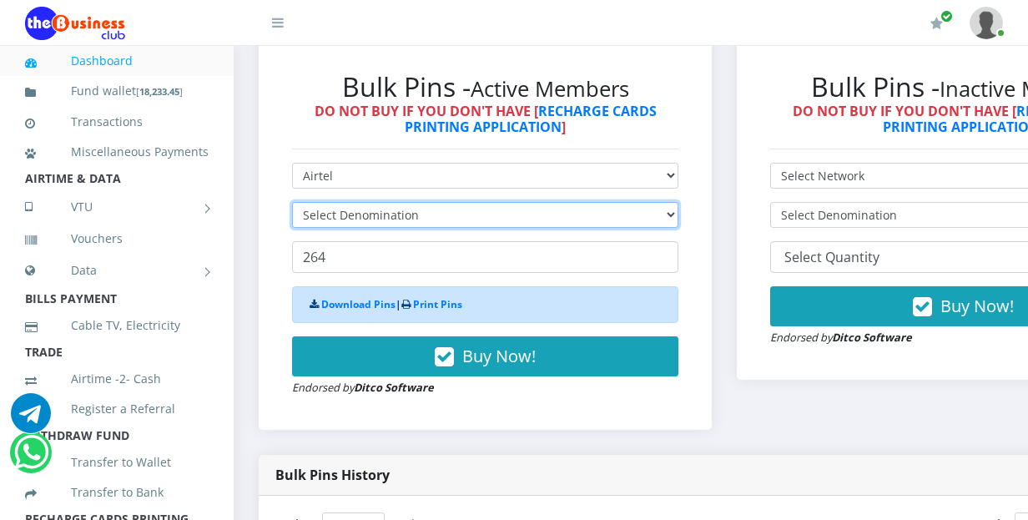
click at [473, 203] on select "Select Denomination" at bounding box center [485, 215] width 386 height 26
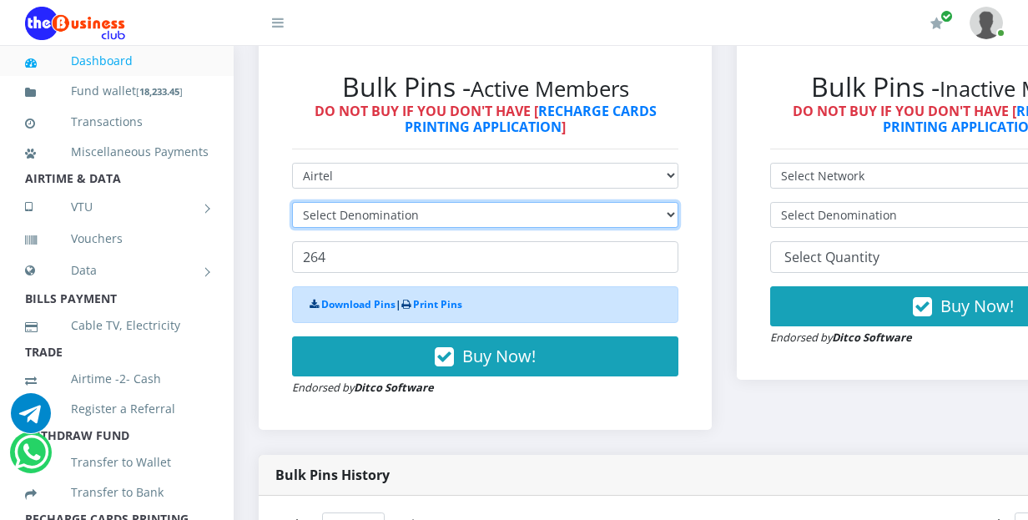
click at [473, 203] on select "Select Denomination" at bounding box center [485, 215] width 386 height 26
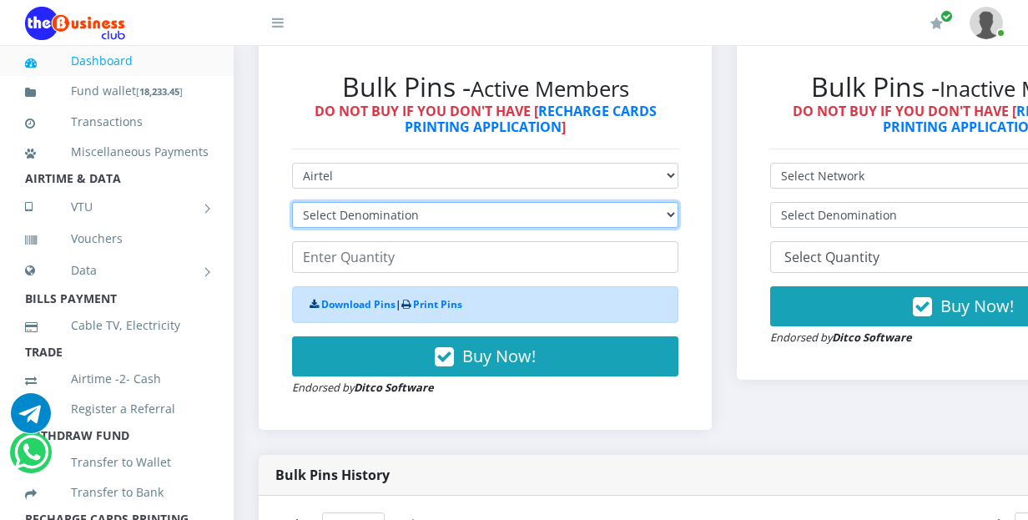
select select "96.38-100"
click at [292, 202] on select "Select Denomination Airtel NGN100 - ₦96.38 Airtel NGN200 - ₦192.76 Airtel NGN50…" at bounding box center [485, 215] width 386 height 26
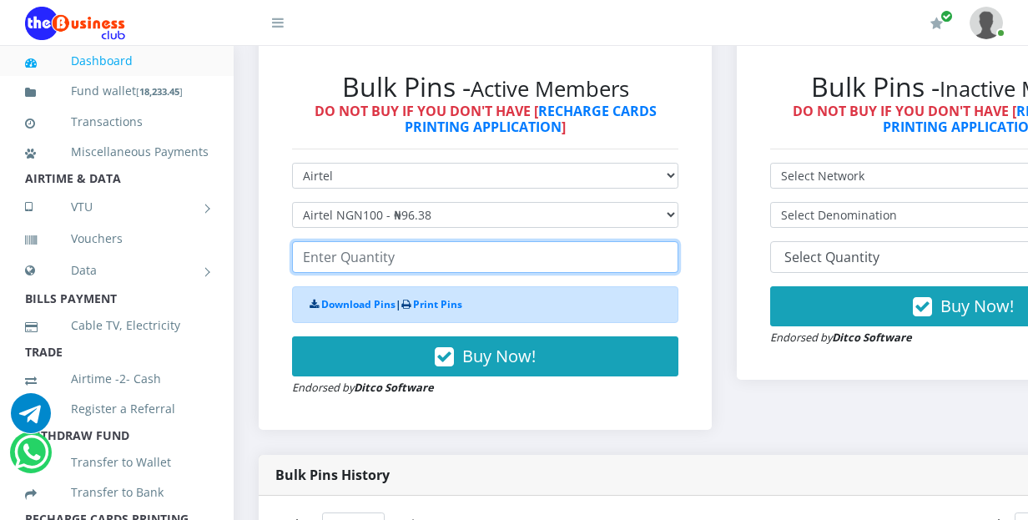
click at [387, 241] on input "number" at bounding box center [485, 257] width 386 height 32
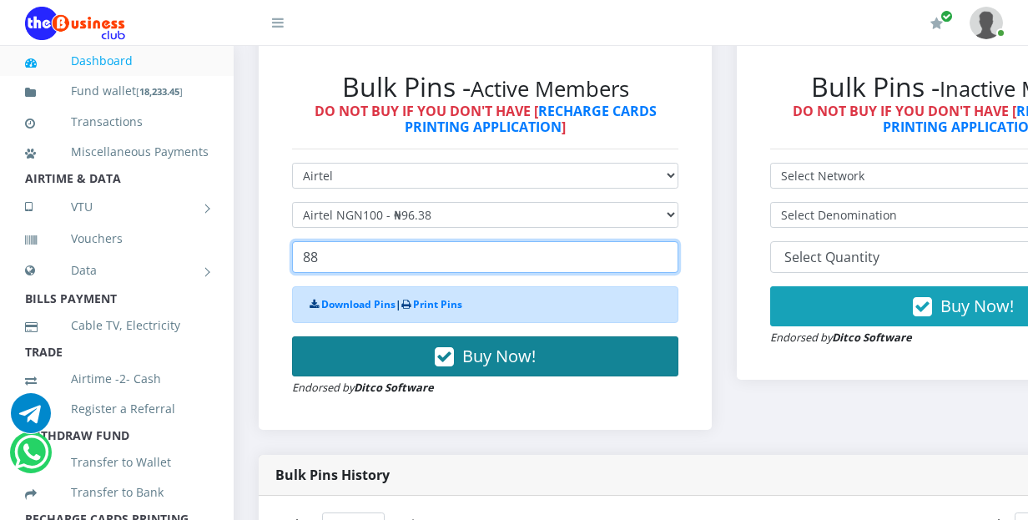
type input "88"
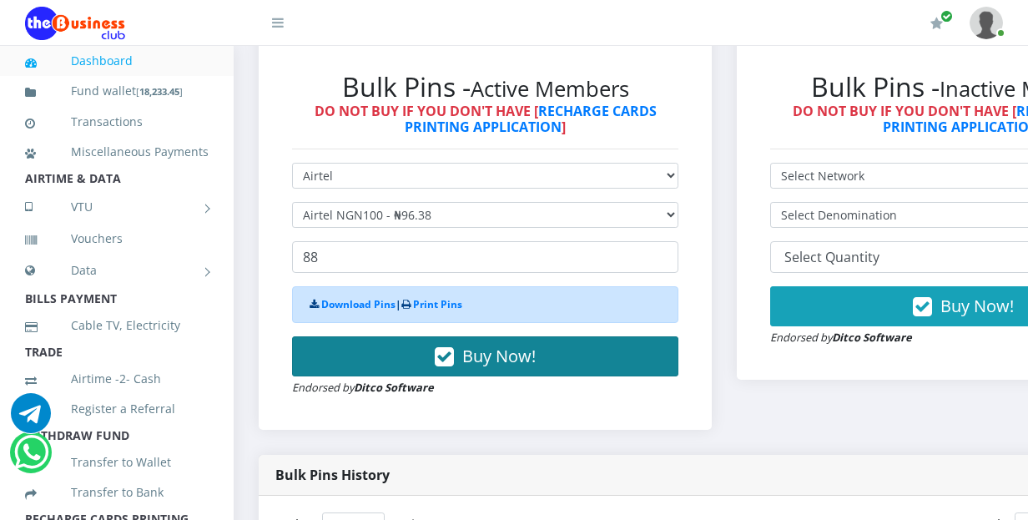
click at [359, 336] on button "Buy Now!" at bounding box center [485, 356] width 386 height 40
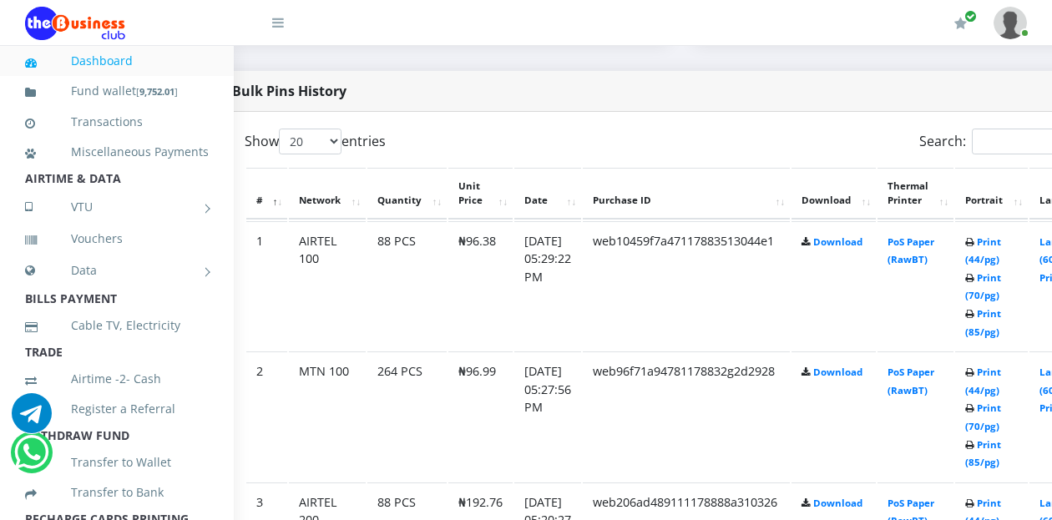
scroll to position [835, 46]
click at [998, 235] on link "Print (44/pg)" at bounding box center [980, 250] width 36 height 31
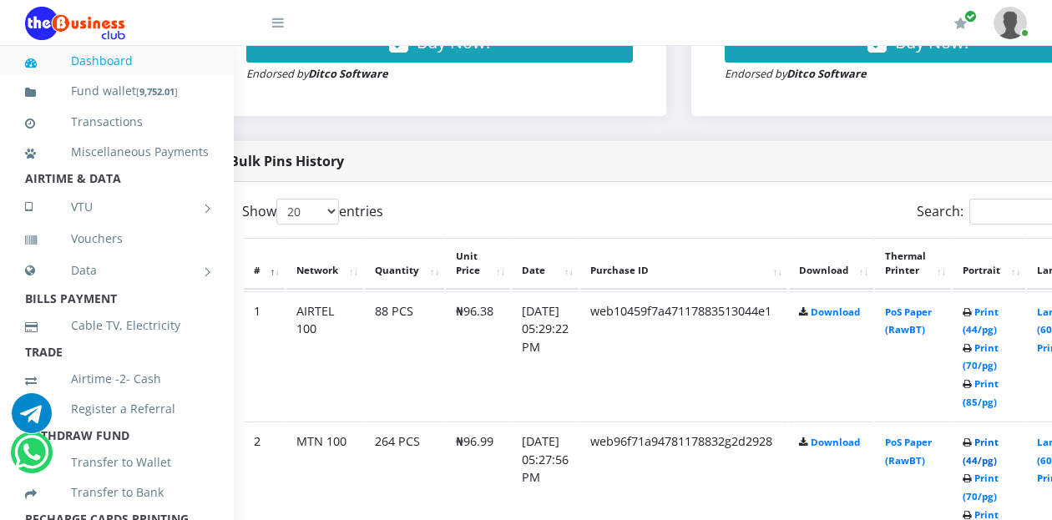
click at [998, 436] on link "Print (44/pg)" at bounding box center [980, 451] width 36 height 31
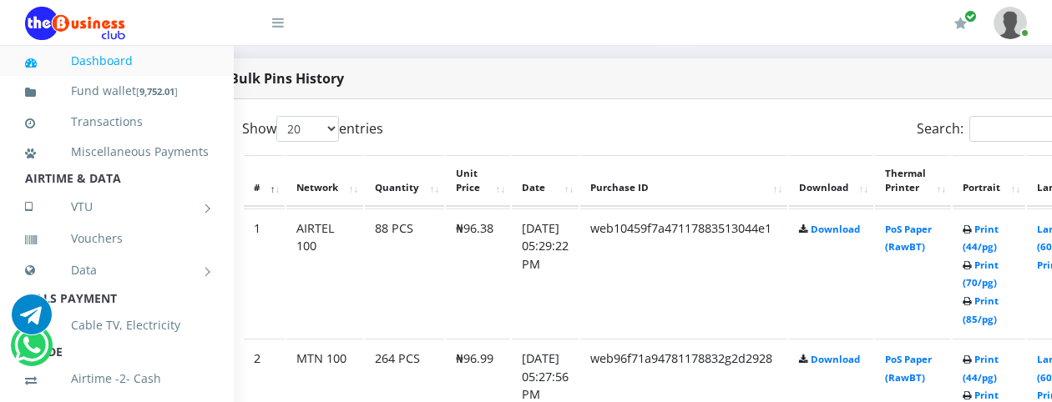
scroll to position [848, 46]
click at [998, 352] on link "Print (44/pg)" at bounding box center [980, 367] width 36 height 31
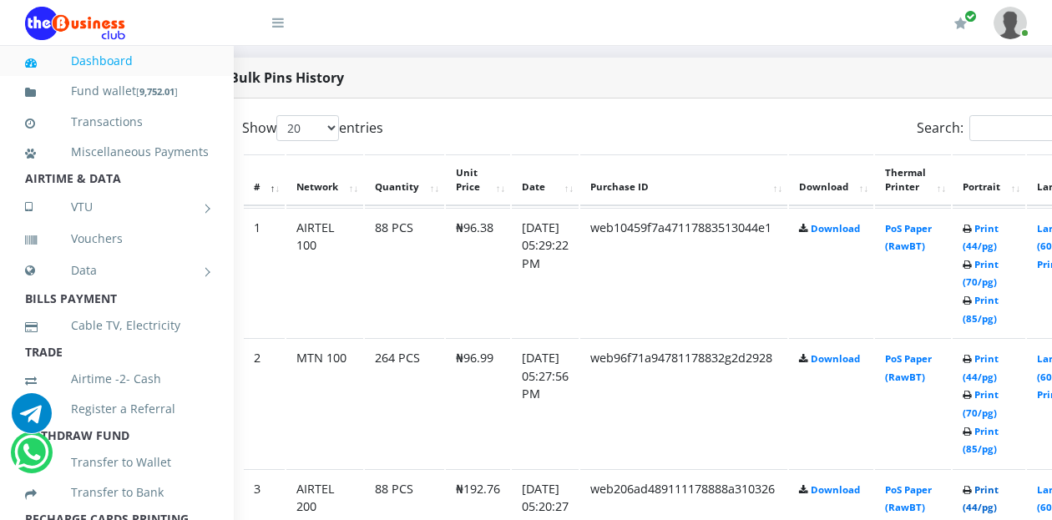
click at [998, 483] on link "Print (44/pg)" at bounding box center [980, 498] width 36 height 31
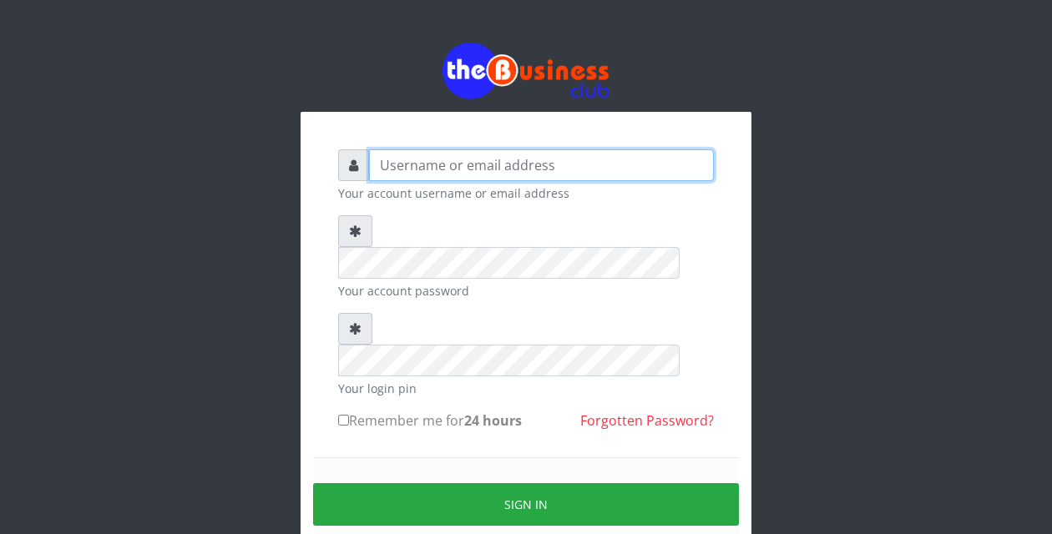
type input "YaronMarcuz"
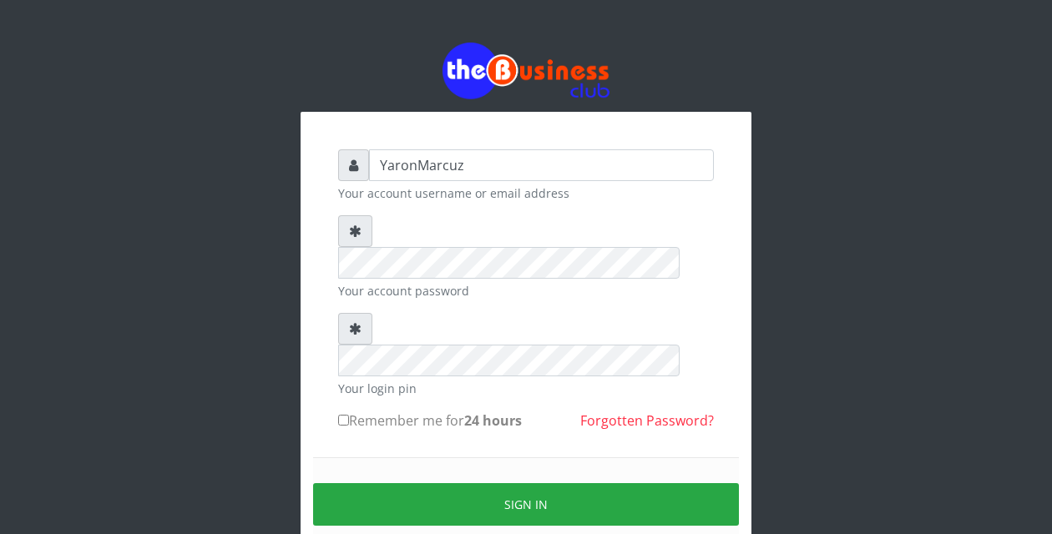
click at [342, 415] on input "Remember me for 24 hours" at bounding box center [343, 420] width 11 height 11
checkbox input "true"
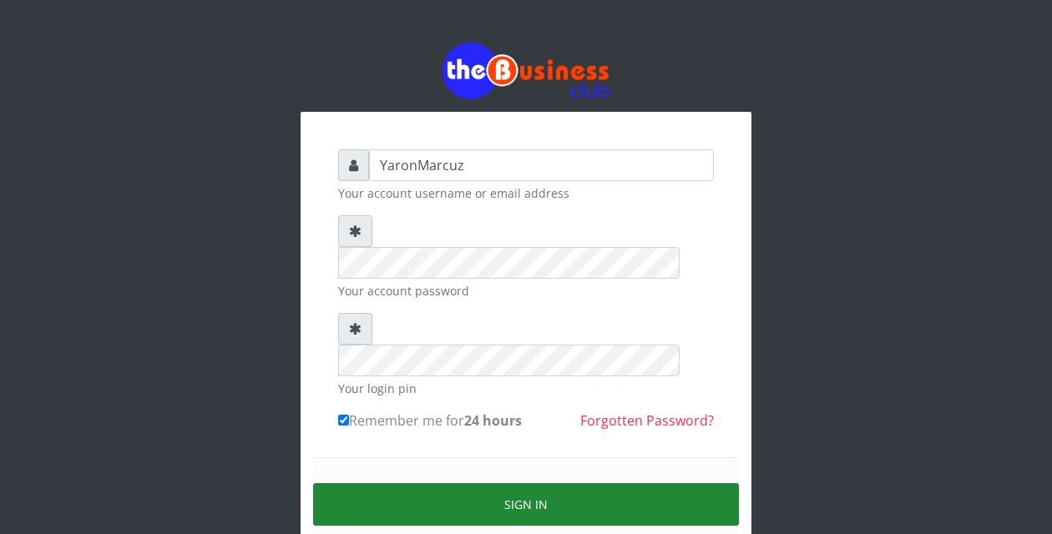
click at [438, 483] on button "Sign in" at bounding box center [526, 504] width 426 height 43
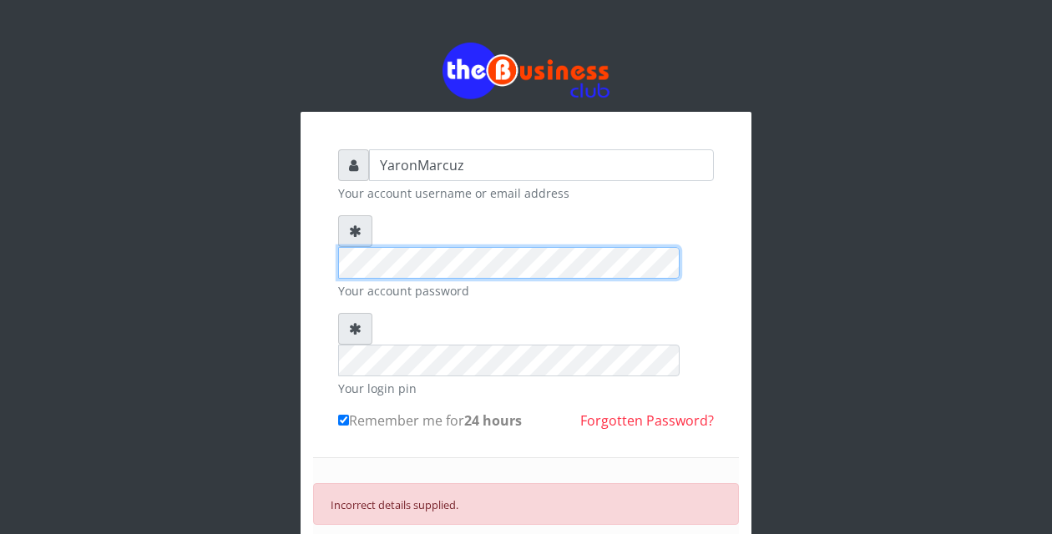
click at [343, 230] on div at bounding box center [526, 246] width 376 height 63
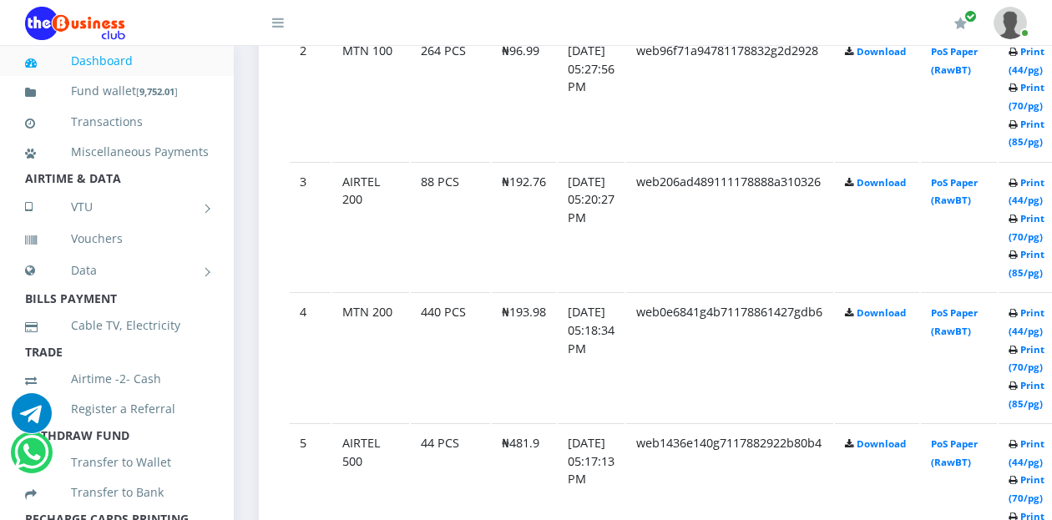
scroll to position [1169, 0]
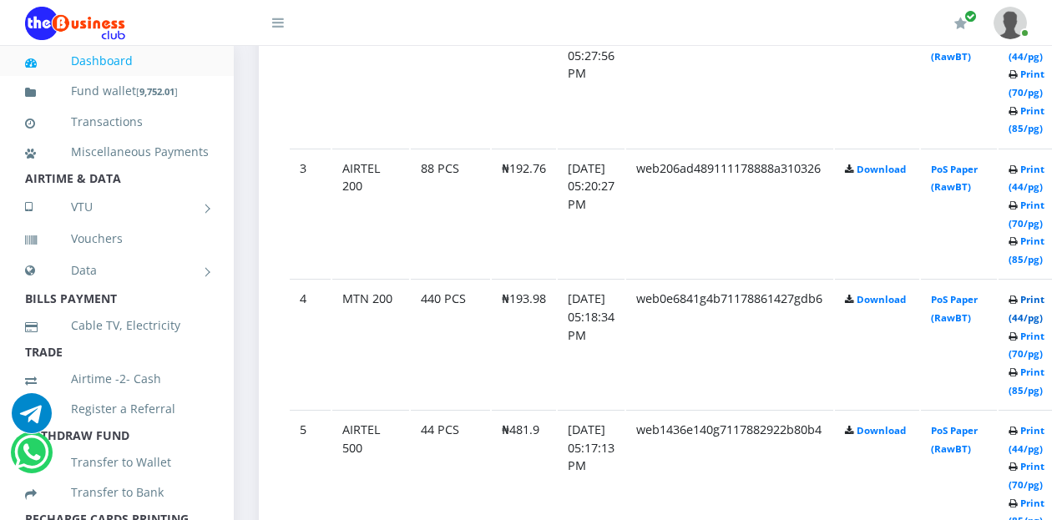
click at [1044, 302] on link "Print (44/pg)" at bounding box center [1026, 308] width 36 height 31
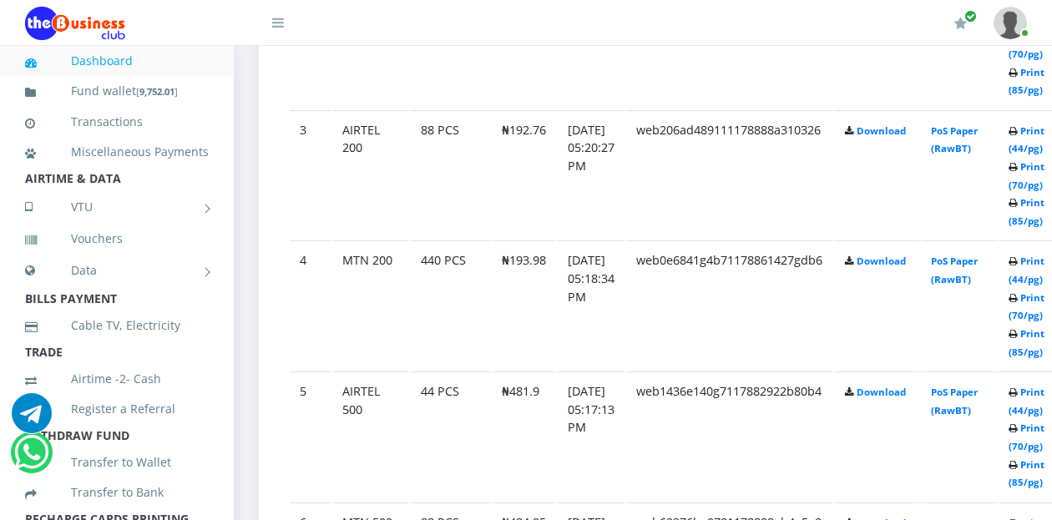
scroll to position [1169, 0]
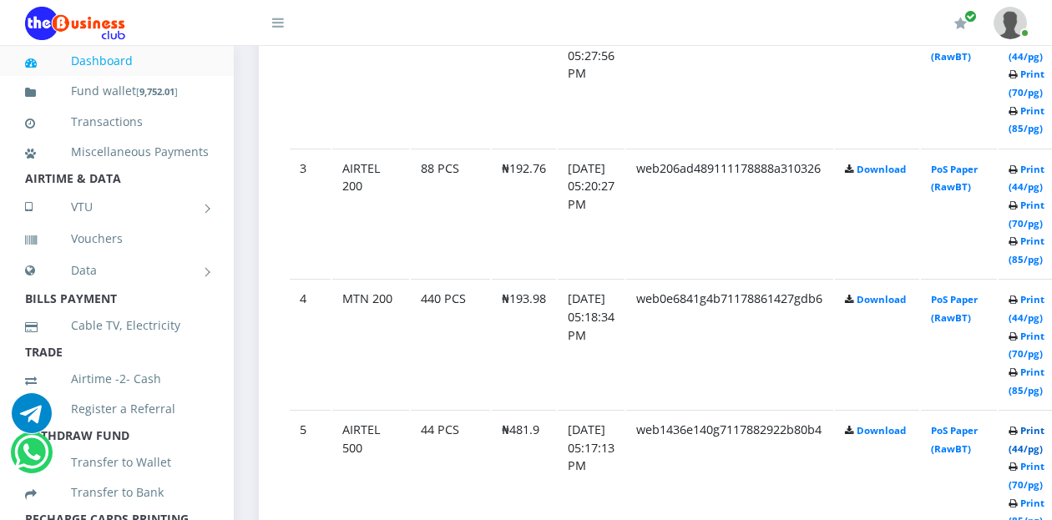
click at [1043, 436] on link "Print (44/pg)" at bounding box center [1026, 439] width 36 height 31
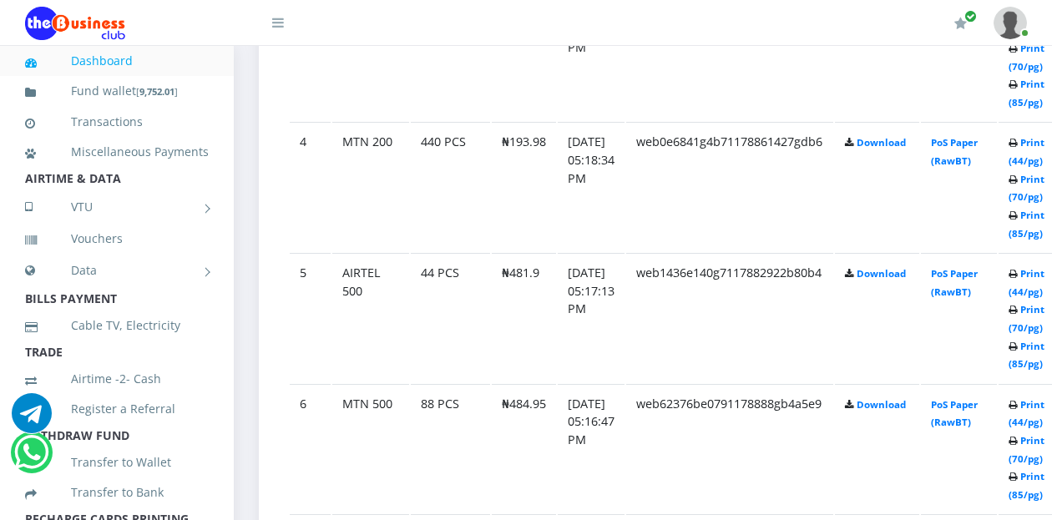
scroll to position [1336, 0]
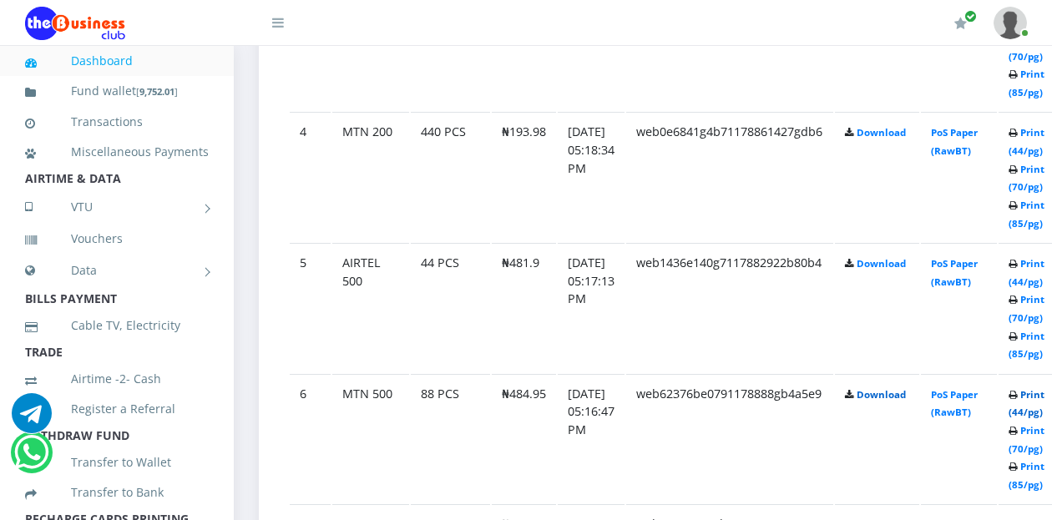
drag, startPoint x: 1044, startPoint y: 401, endPoint x: 921, endPoint y: 373, distance: 126.6
click at [1044, 401] on link "Print (44/pg)" at bounding box center [1026, 403] width 36 height 31
